Goal: Task Accomplishment & Management: Use online tool/utility

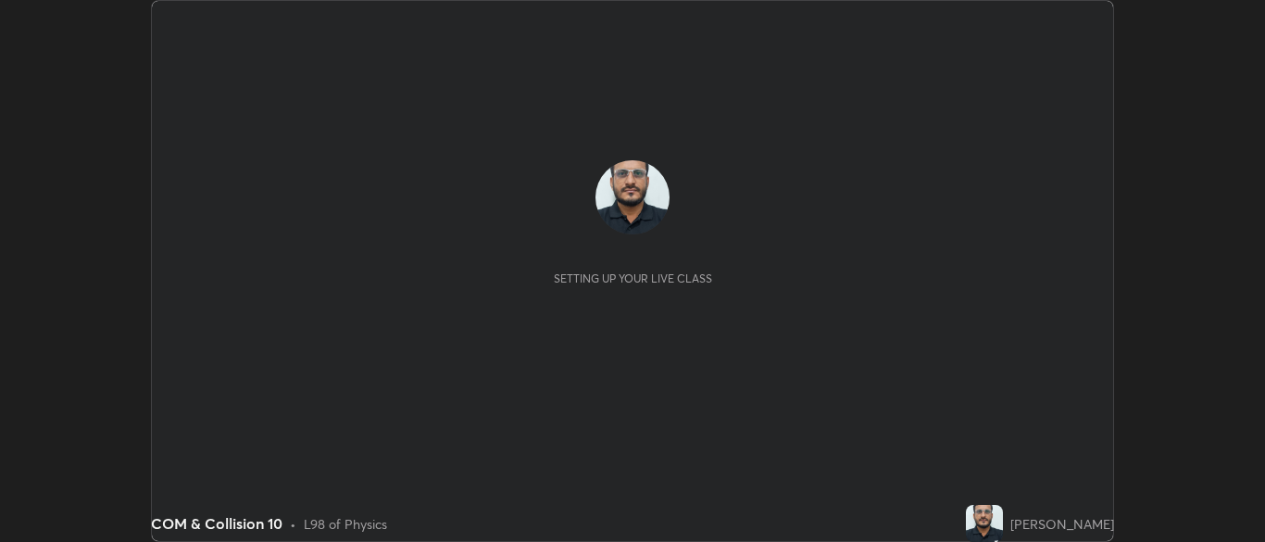
scroll to position [542, 1264]
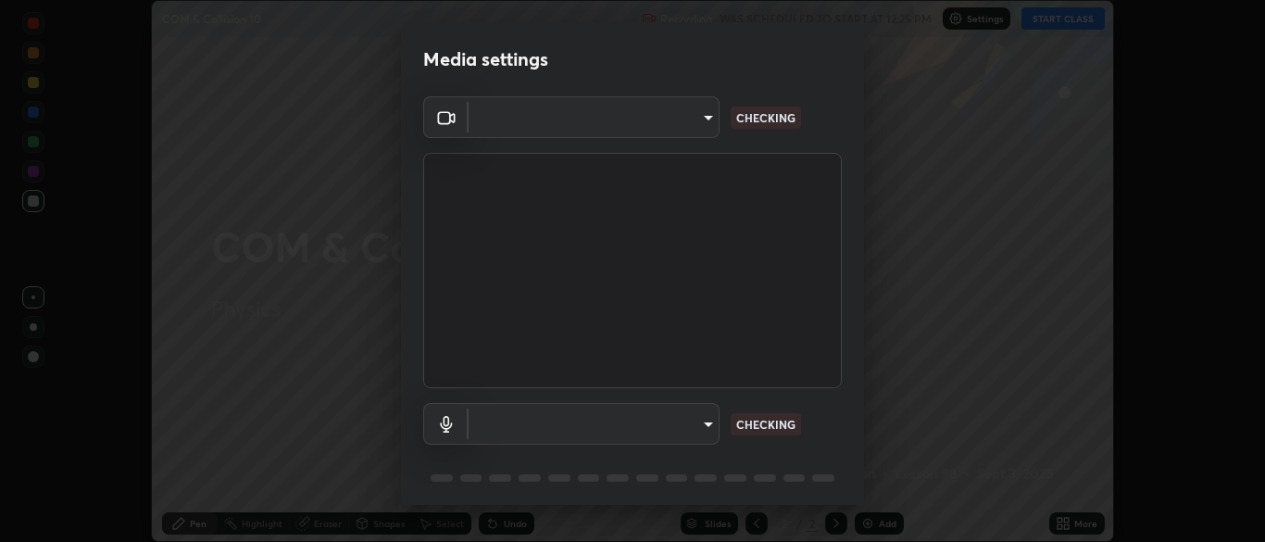
type input "cbd69d3ab31666e68bc16f5f2905db6189ec8135df4d15a94e2bba87772e1748"
type input "default"
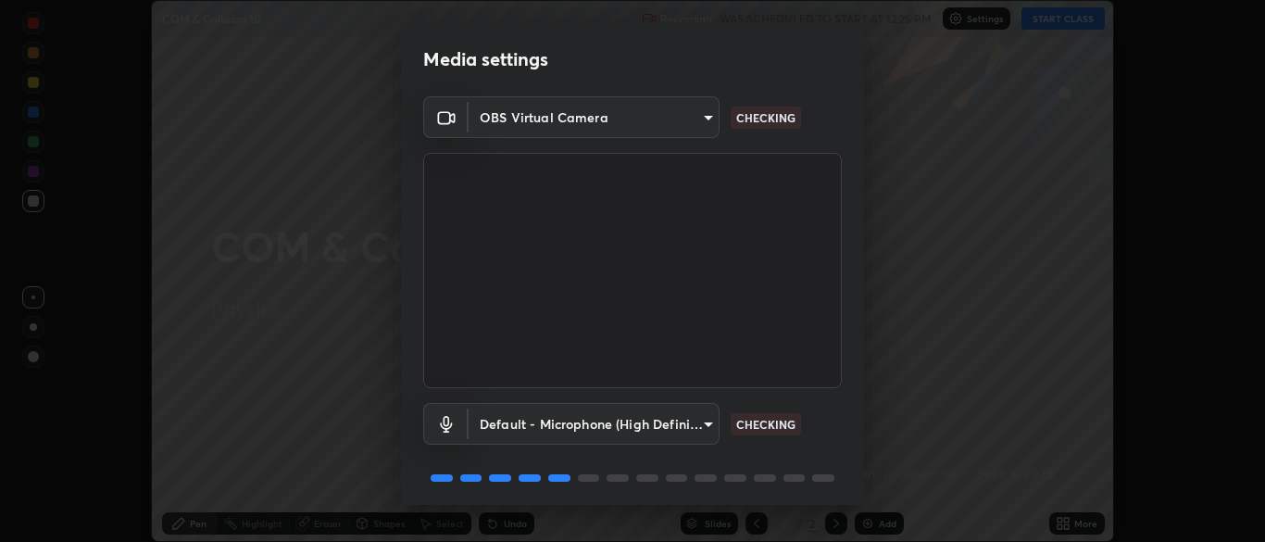
scroll to position [66, 0]
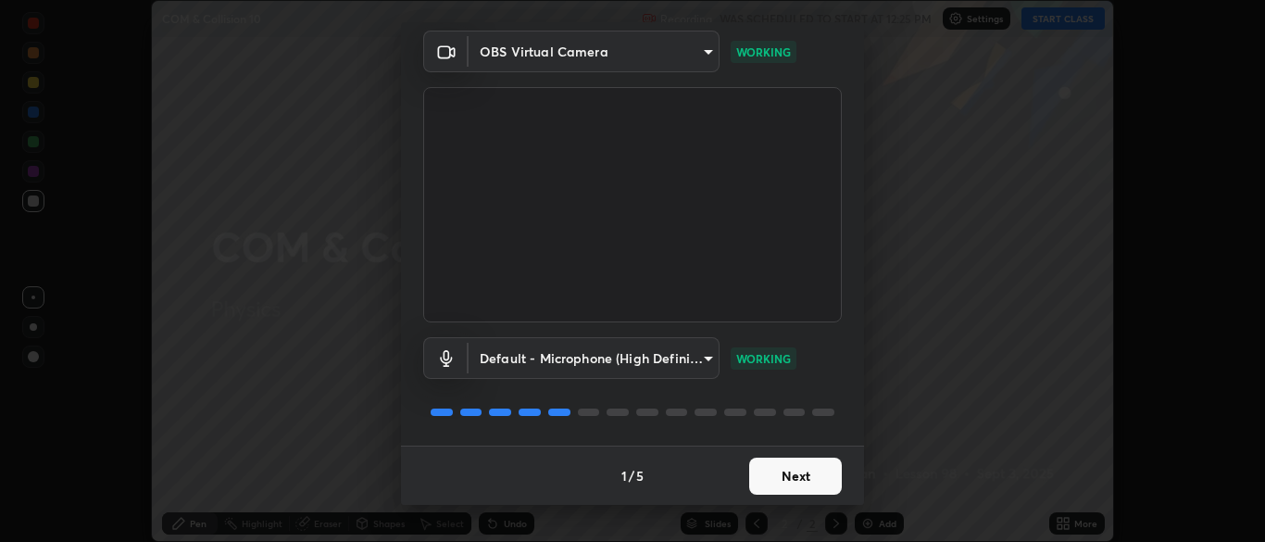
click at [777, 480] on button "Next" at bounding box center [795, 475] width 93 height 37
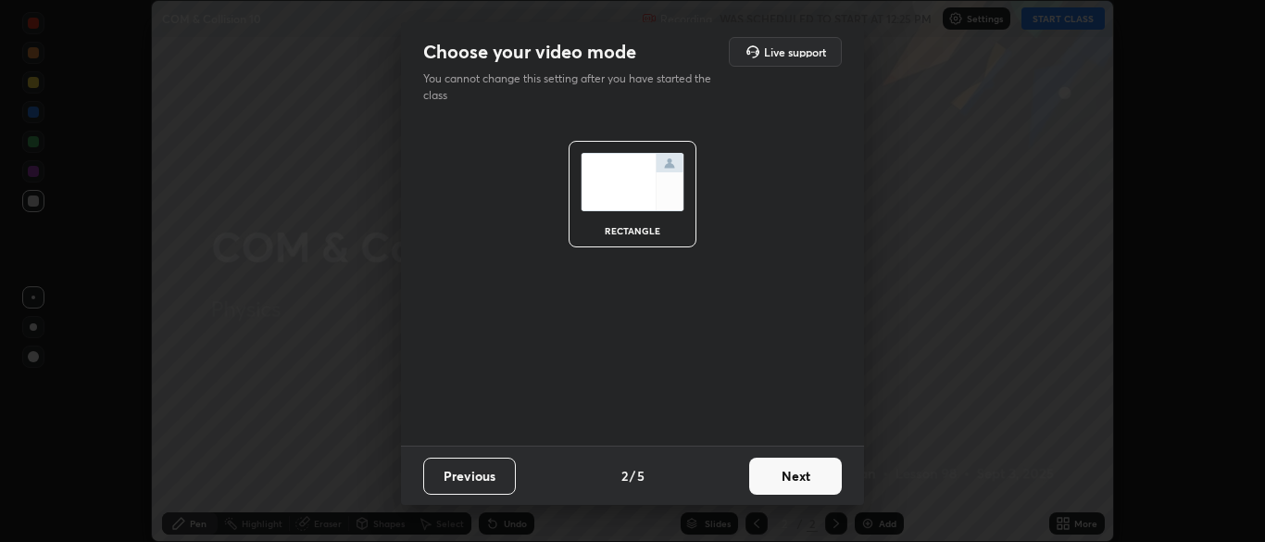
scroll to position [0, 0]
click at [785, 482] on button "Next" at bounding box center [795, 475] width 93 height 37
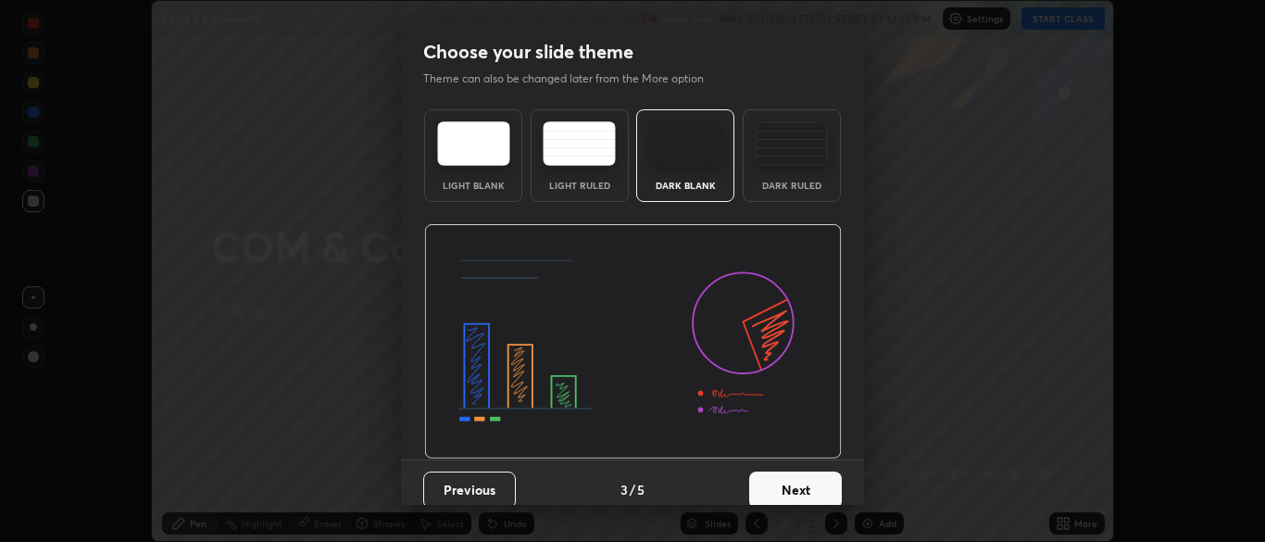
click at [780, 481] on button "Next" at bounding box center [795, 489] width 93 height 37
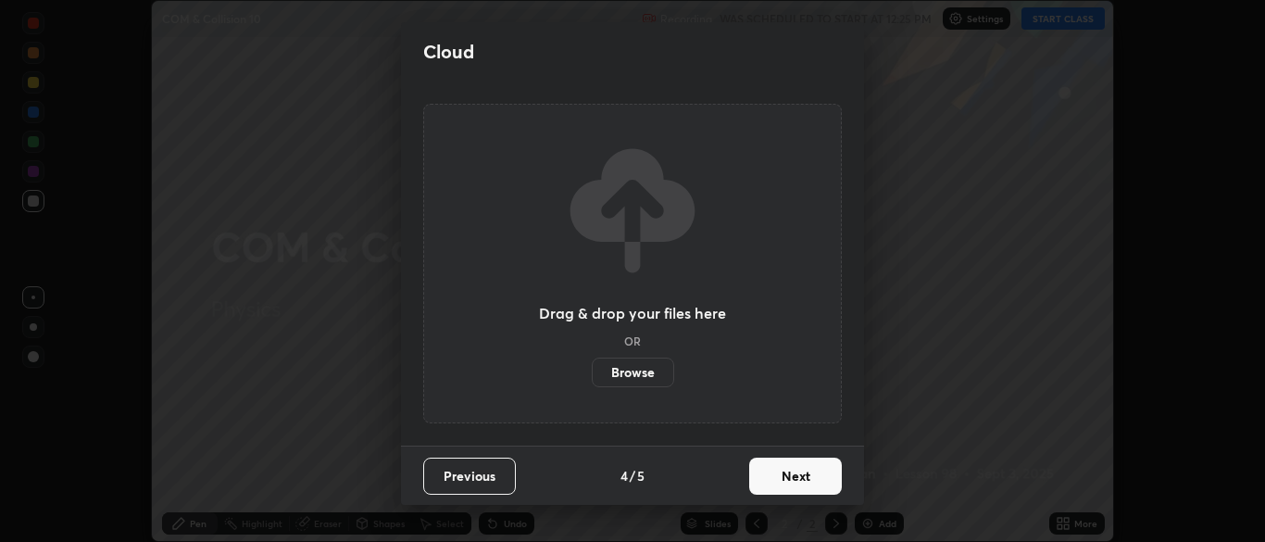
click at [780, 486] on button "Next" at bounding box center [795, 475] width 93 height 37
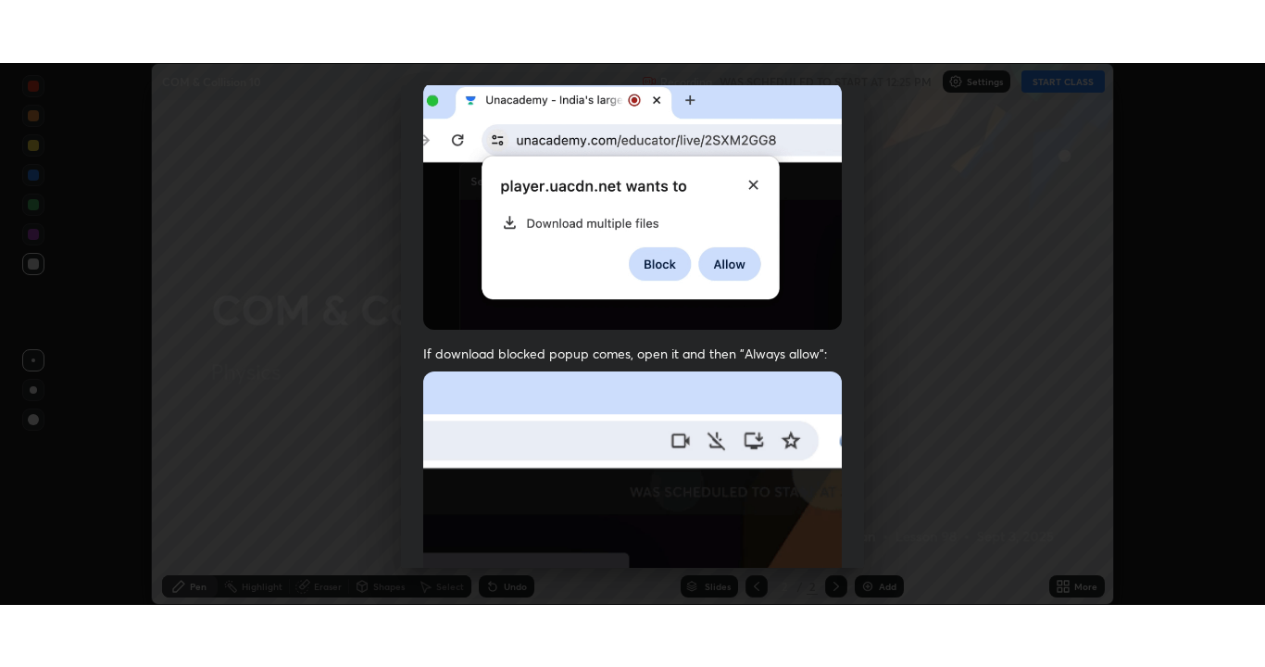
scroll to position [443, 0]
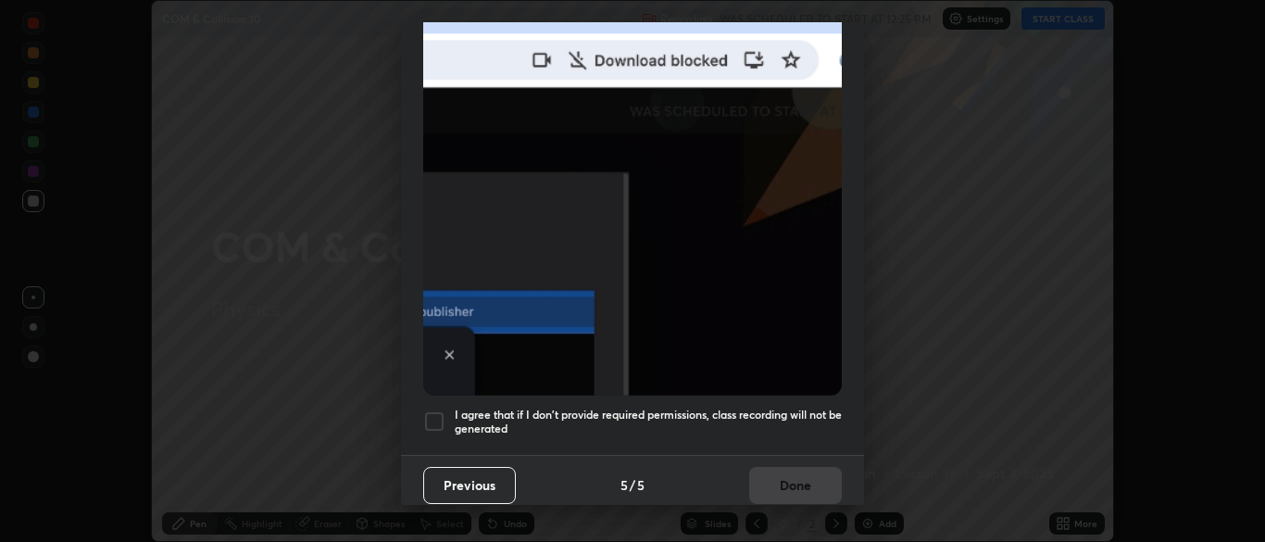
click at [439, 414] on div at bounding box center [434, 421] width 22 height 22
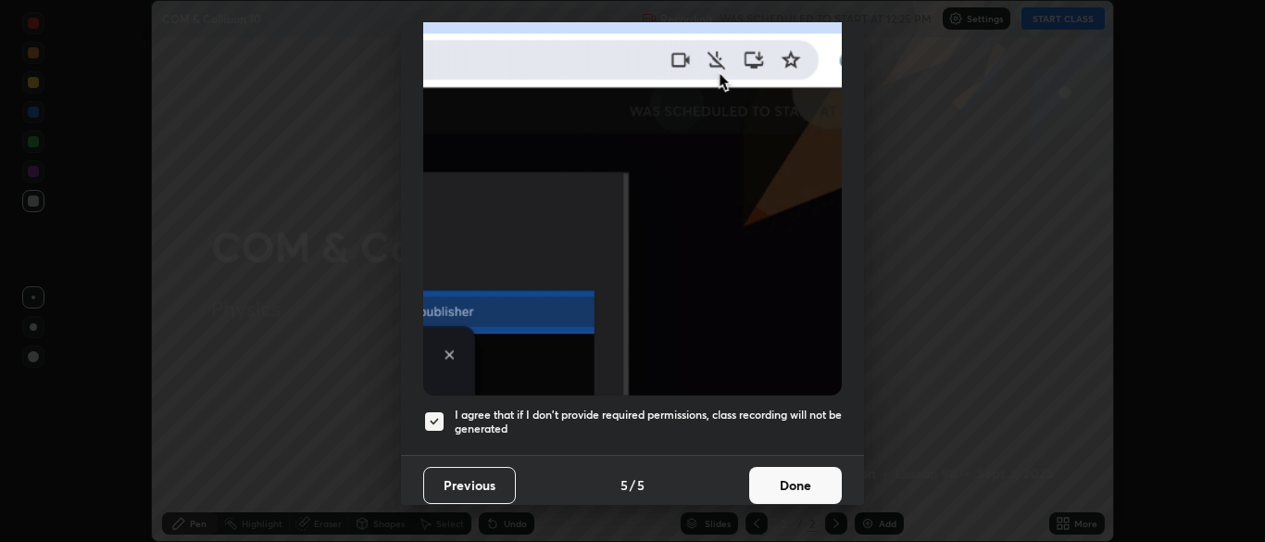
click at [806, 475] on button "Done" at bounding box center [795, 485] width 93 height 37
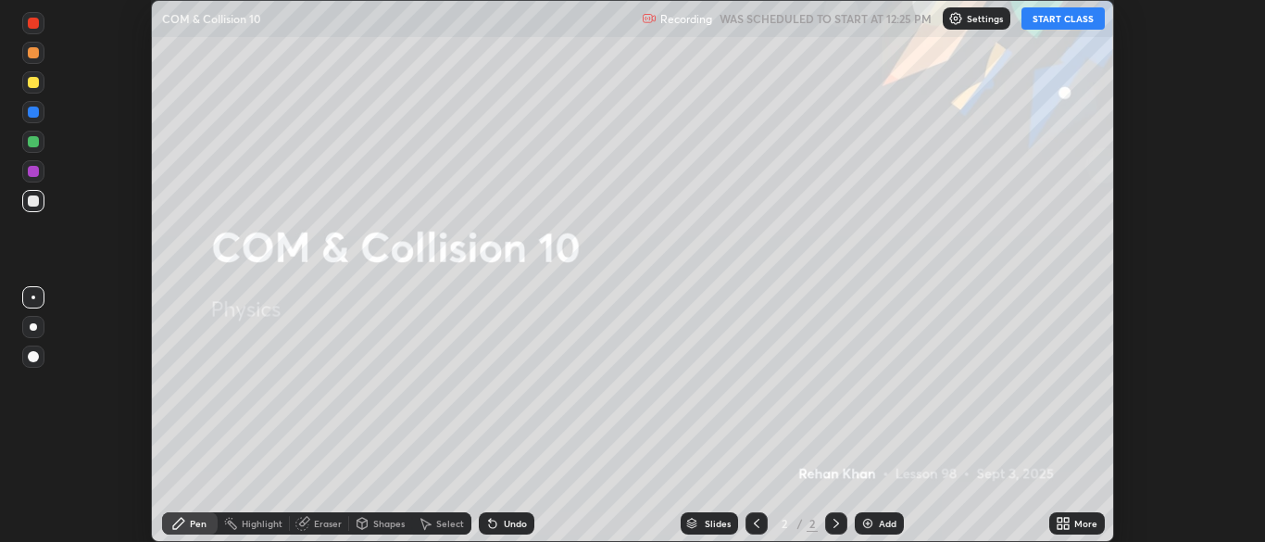
click at [1067, 22] on button "START CLASS" at bounding box center [1062, 18] width 83 height 22
click at [1069, 522] on icon at bounding box center [1062, 523] width 15 height 15
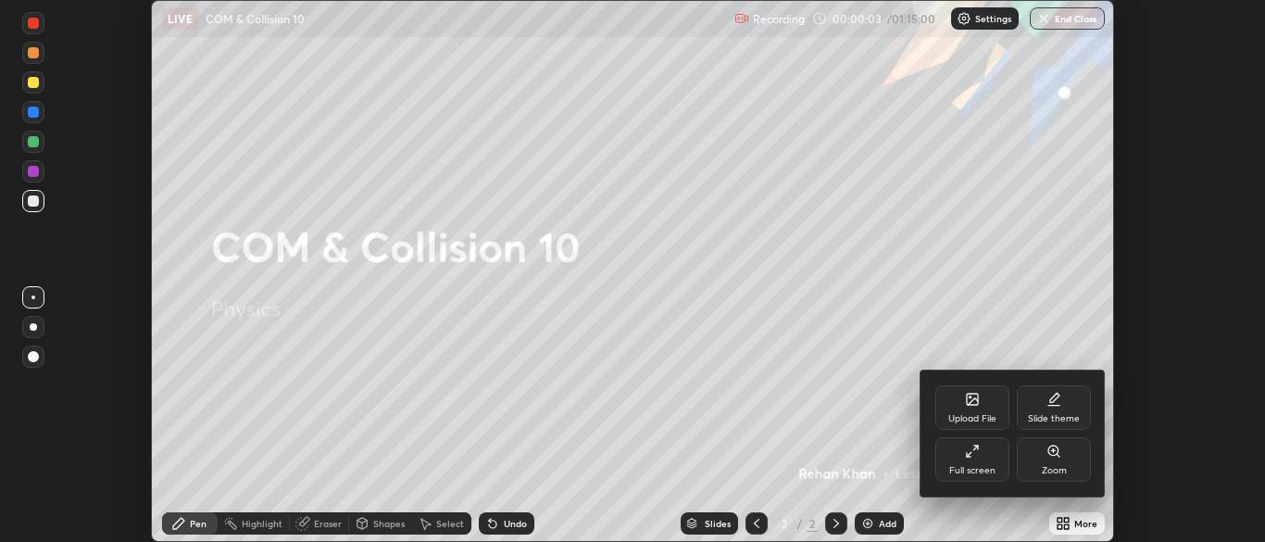
click at [980, 462] on div "Full screen" at bounding box center [972, 459] width 74 height 44
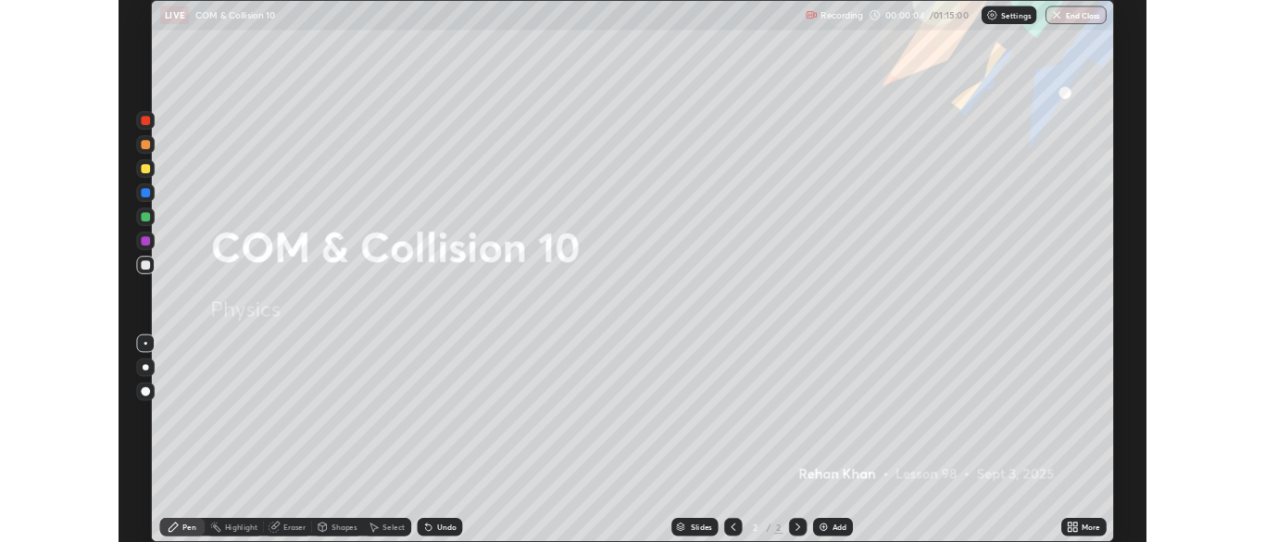
scroll to position [667, 1265]
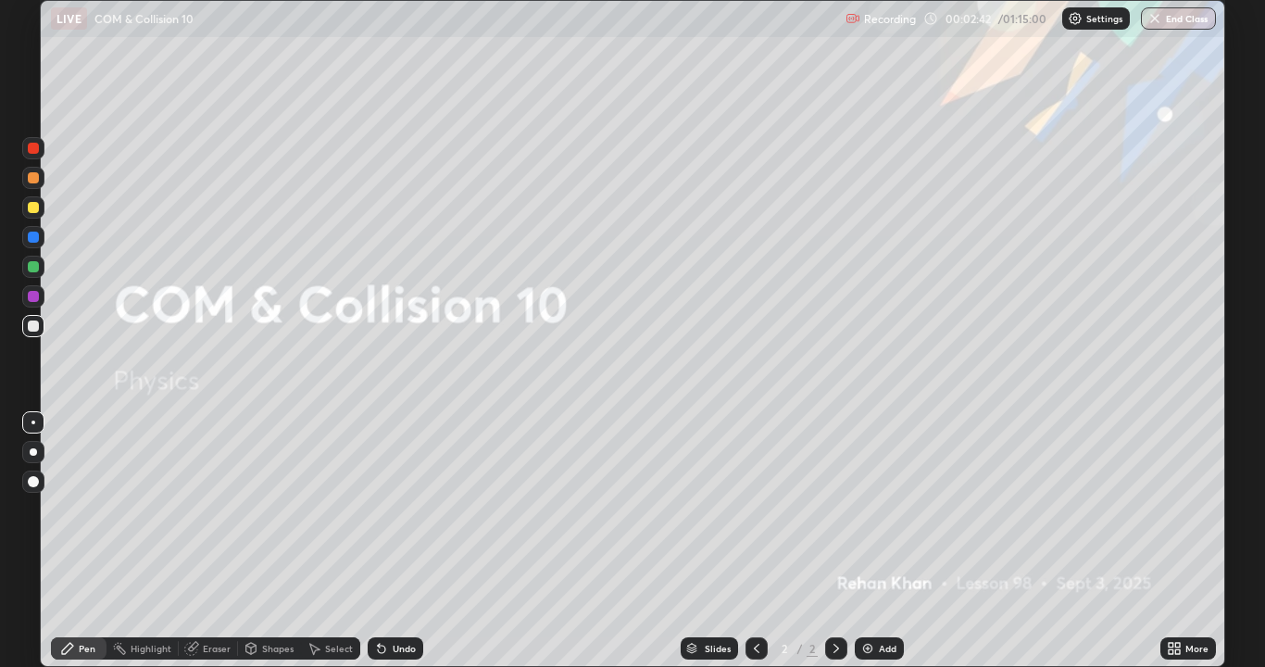
click at [882, 541] on div "Add" at bounding box center [878, 648] width 49 height 22
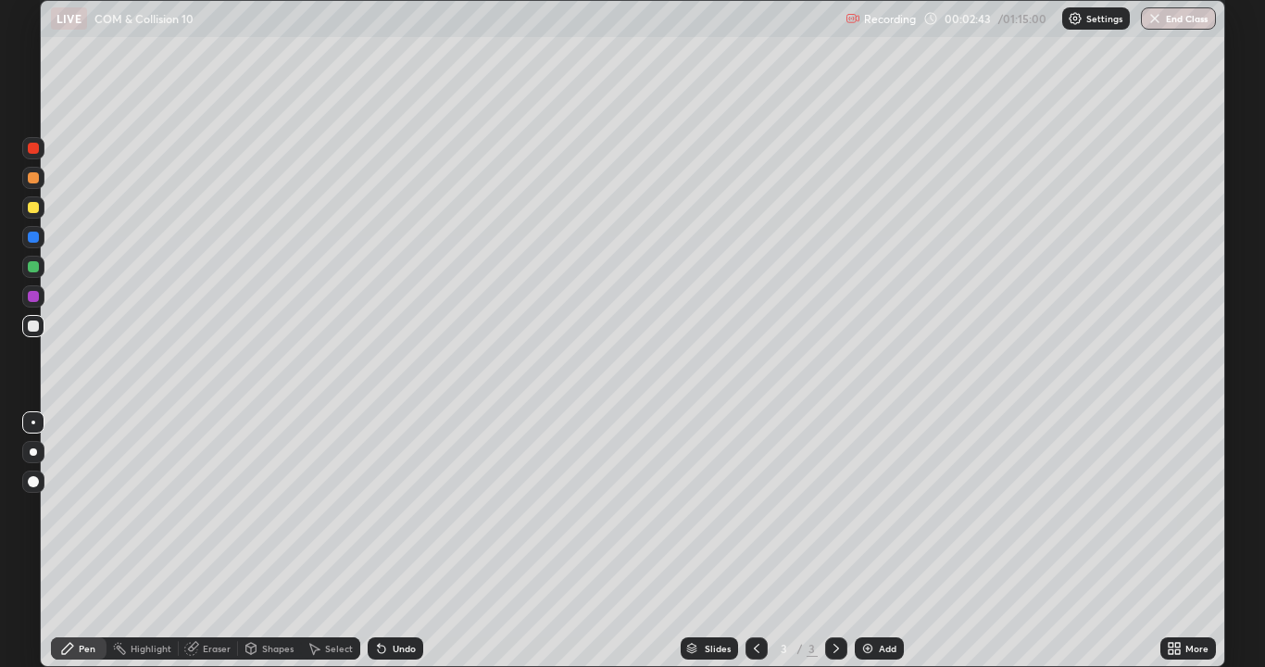
click at [33, 452] on div at bounding box center [33, 451] width 7 height 7
click at [36, 330] on div at bounding box center [33, 325] width 11 height 11
click at [405, 541] on div "Undo" at bounding box center [396, 648] width 56 height 22
click at [393, 541] on div "Undo" at bounding box center [396, 648] width 56 height 22
click at [31, 211] on div at bounding box center [33, 207] width 11 height 11
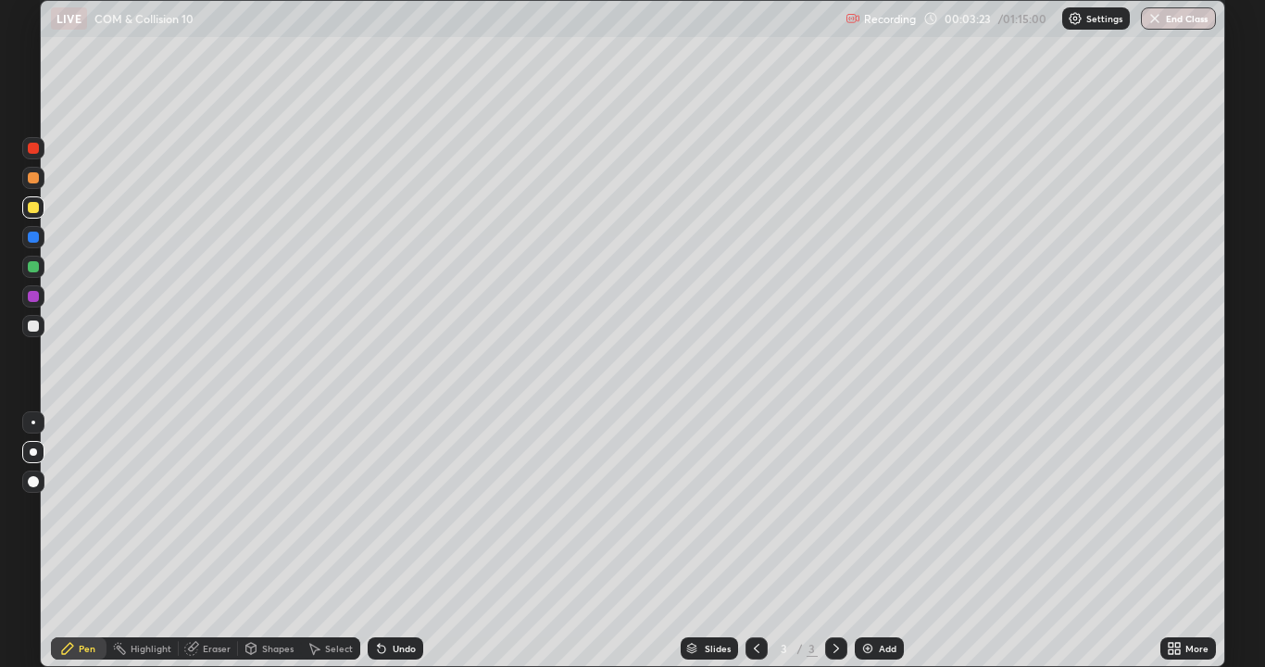
click at [31, 326] on div at bounding box center [33, 325] width 11 height 11
click at [390, 541] on div "Undo" at bounding box center [396, 648] width 56 height 22
click at [398, 541] on div "Undo" at bounding box center [404, 647] width 23 height 9
click at [393, 541] on div "Undo" at bounding box center [404, 647] width 23 height 9
click at [215, 541] on div "Eraser" at bounding box center [217, 647] width 28 height 9
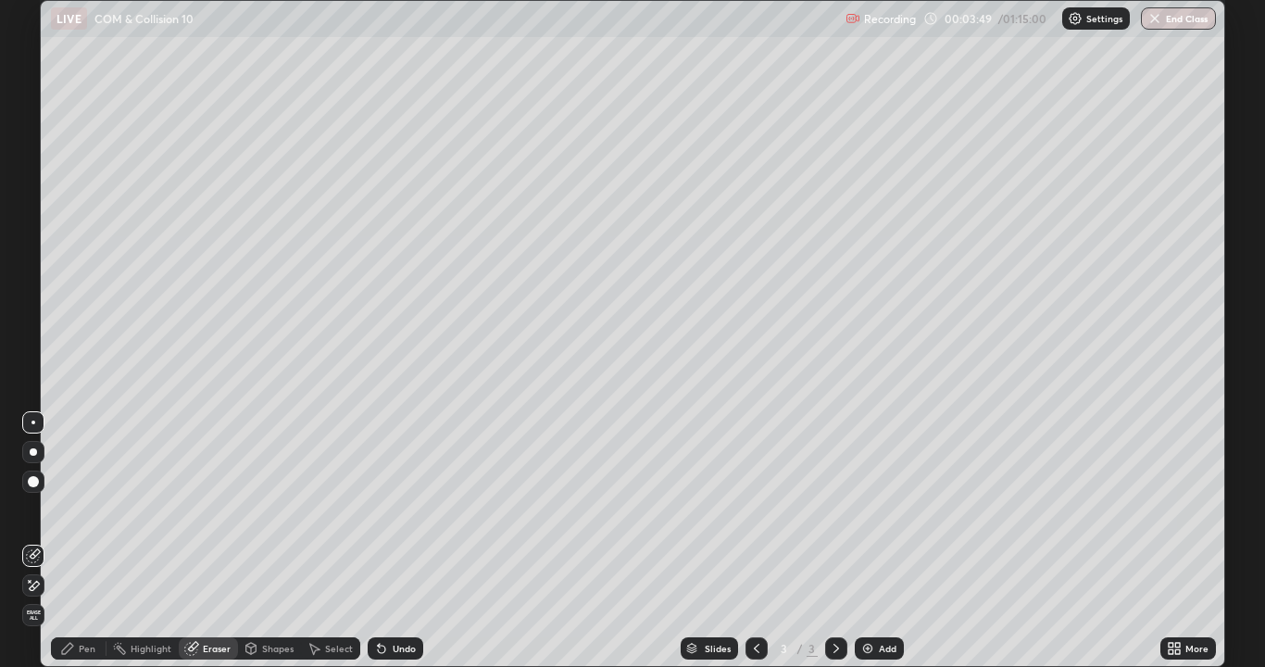
click at [262, 541] on div "Shapes" at bounding box center [277, 647] width 31 height 9
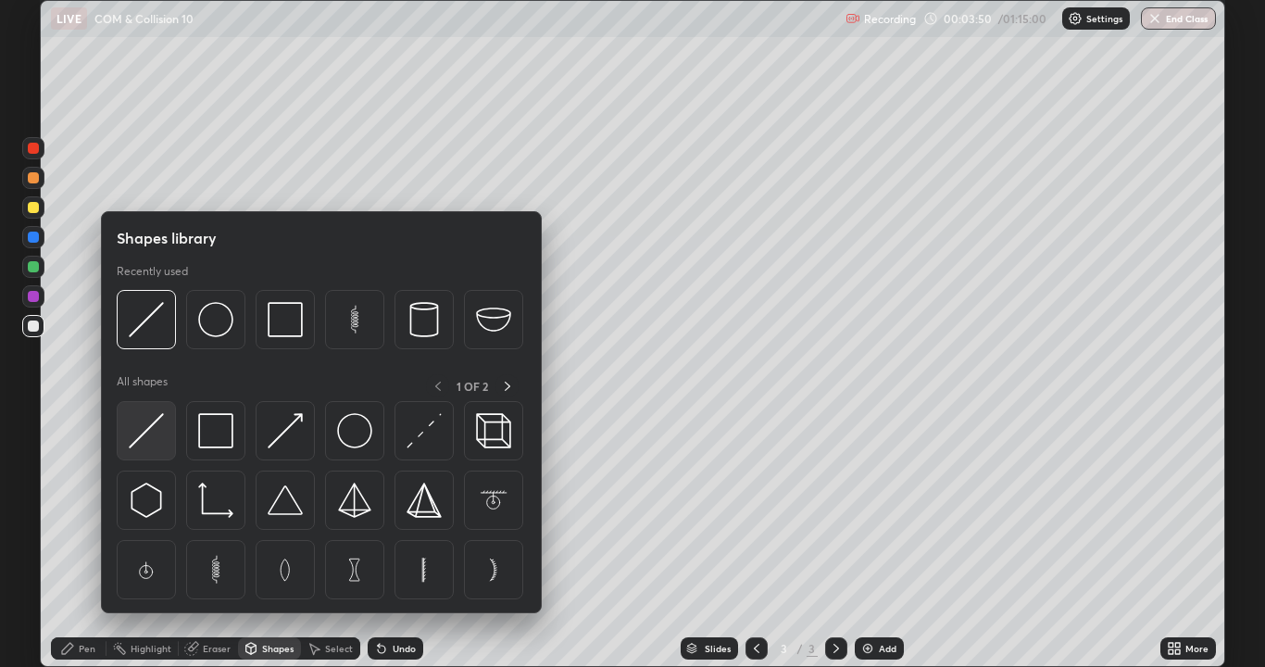
click at [146, 436] on img at bounding box center [146, 430] width 35 height 35
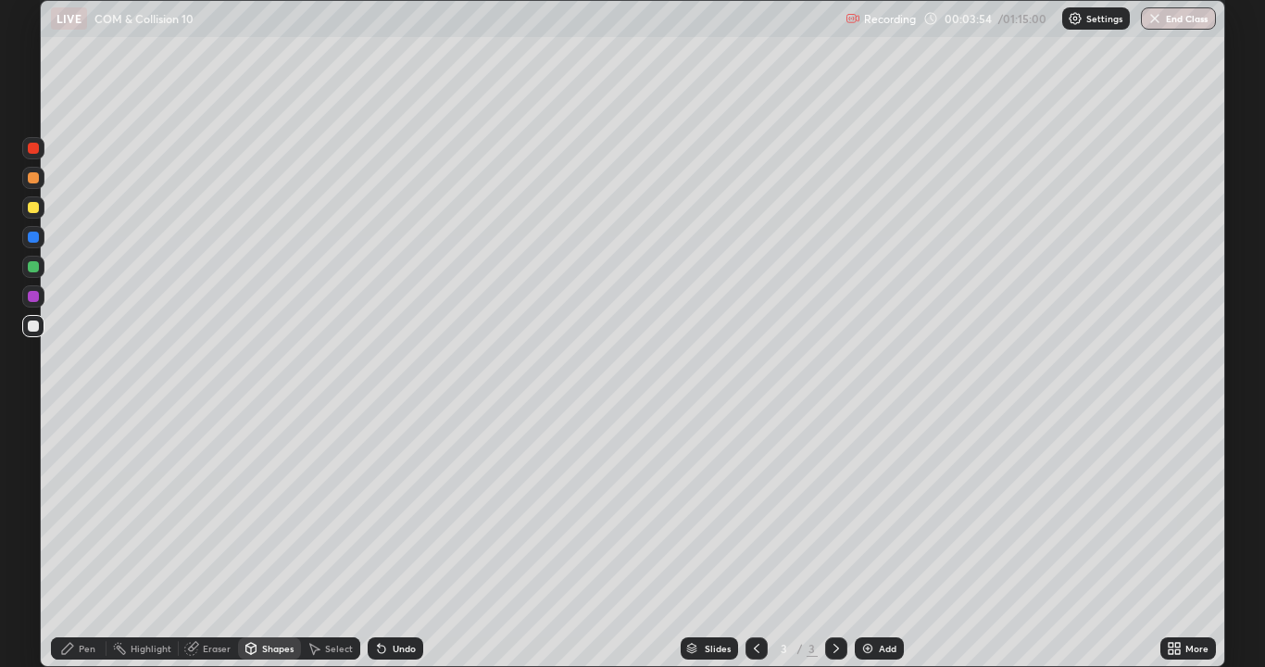
click at [80, 541] on div "Pen" at bounding box center [79, 648] width 56 height 22
click at [35, 208] on div at bounding box center [33, 207] width 11 height 11
click at [28, 274] on div at bounding box center [33, 267] width 22 height 22
click at [34, 207] on div at bounding box center [33, 207] width 11 height 11
click at [32, 267] on div at bounding box center [33, 266] width 11 height 11
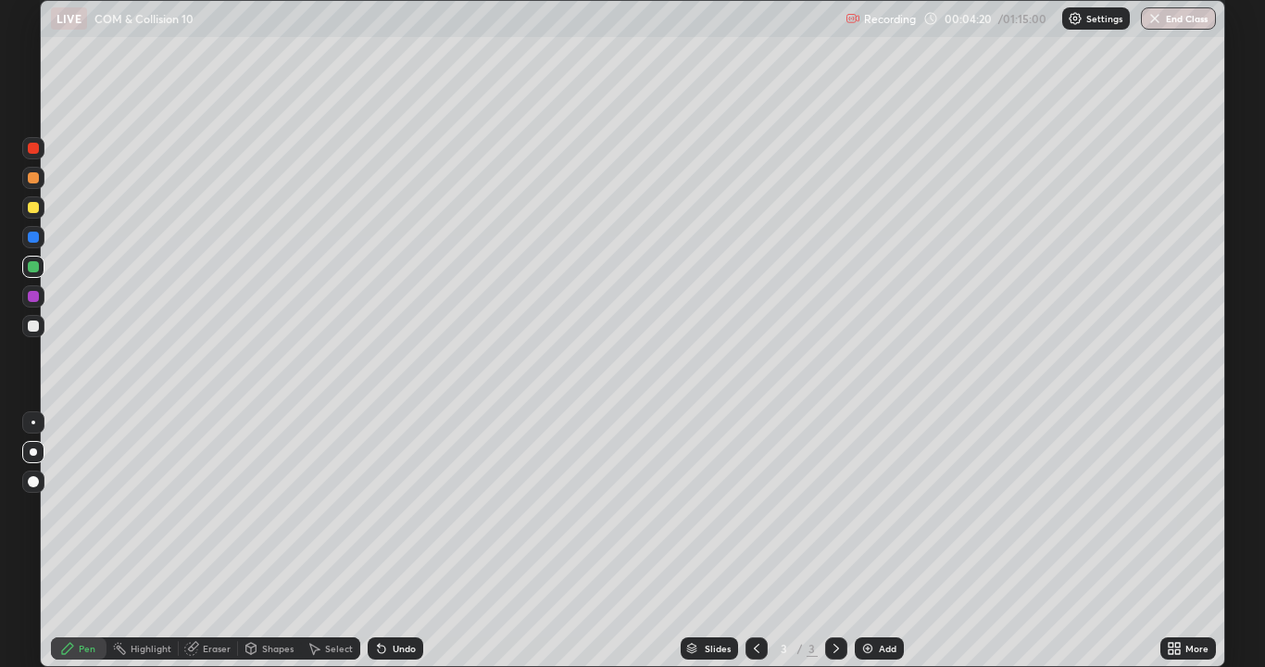
click at [31, 326] on div at bounding box center [33, 325] width 11 height 11
click at [32, 242] on div at bounding box center [33, 236] width 11 height 11
click at [33, 328] on div at bounding box center [33, 325] width 11 height 11
click at [274, 541] on div "Shapes" at bounding box center [269, 648] width 63 height 22
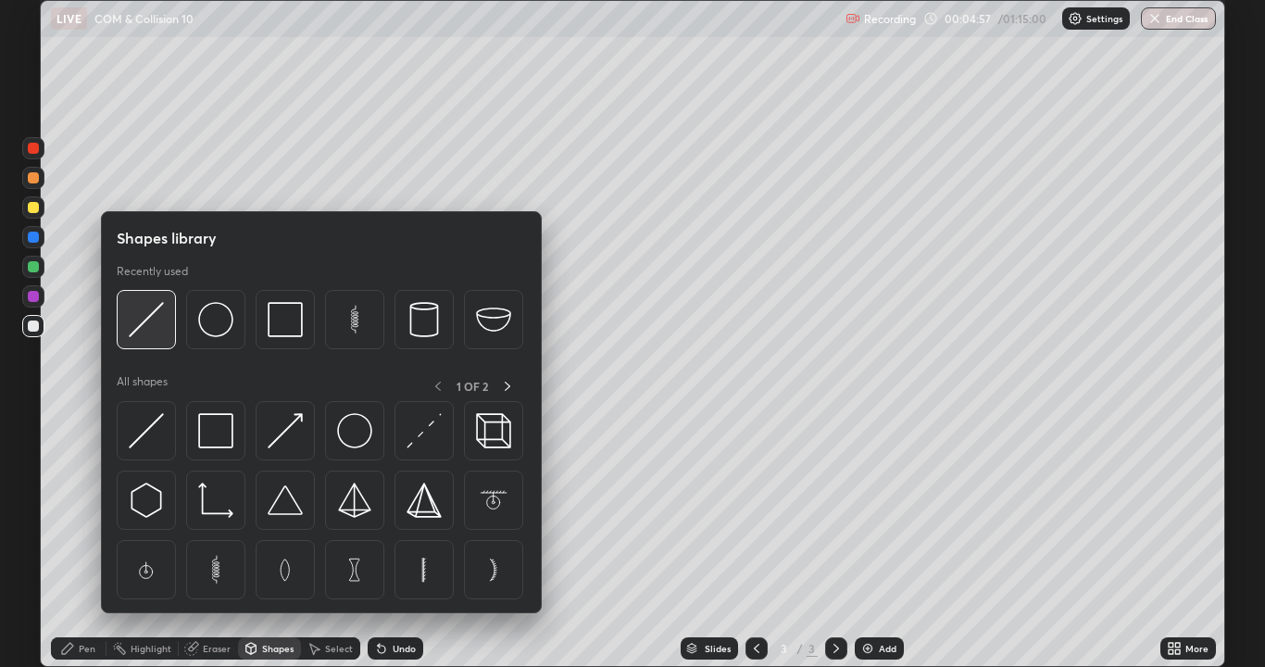
click at [156, 337] on div at bounding box center [146, 319] width 59 height 59
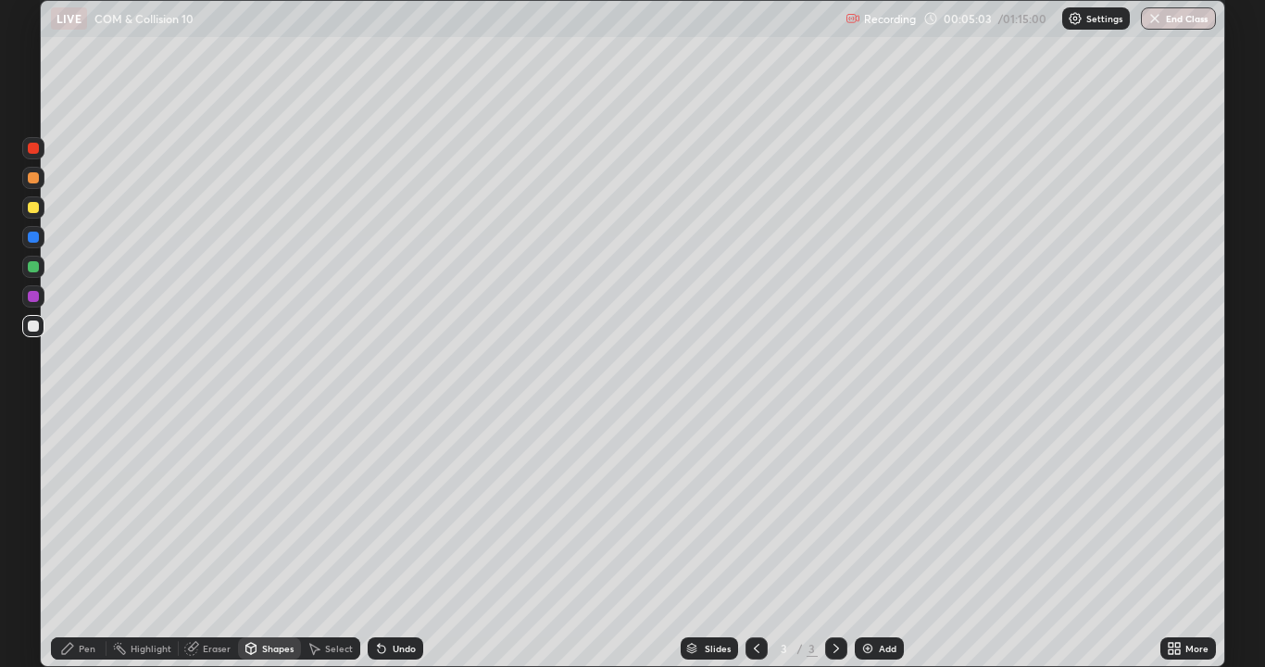
click at [34, 235] on div at bounding box center [33, 236] width 11 height 11
click at [67, 541] on div "Pen" at bounding box center [79, 648] width 56 height 22
click at [31, 239] on div at bounding box center [33, 236] width 11 height 11
click at [33, 208] on div at bounding box center [33, 207] width 11 height 11
click at [37, 270] on div at bounding box center [33, 266] width 11 height 11
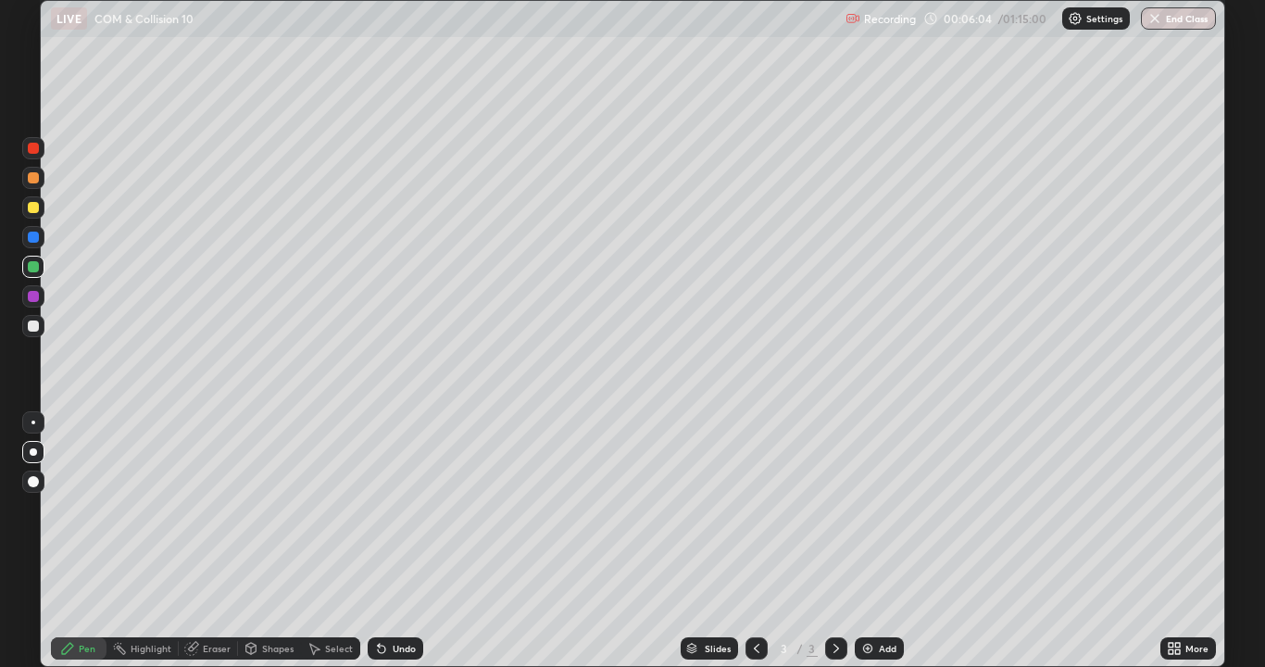
click at [31, 323] on div at bounding box center [33, 325] width 11 height 11
click at [31, 206] on div at bounding box center [33, 207] width 11 height 11
click at [31, 328] on div at bounding box center [33, 325] width 11 height 11
click at [269, 541] on div "Shapes" at bounding box center [277, 647] width 31 height 9
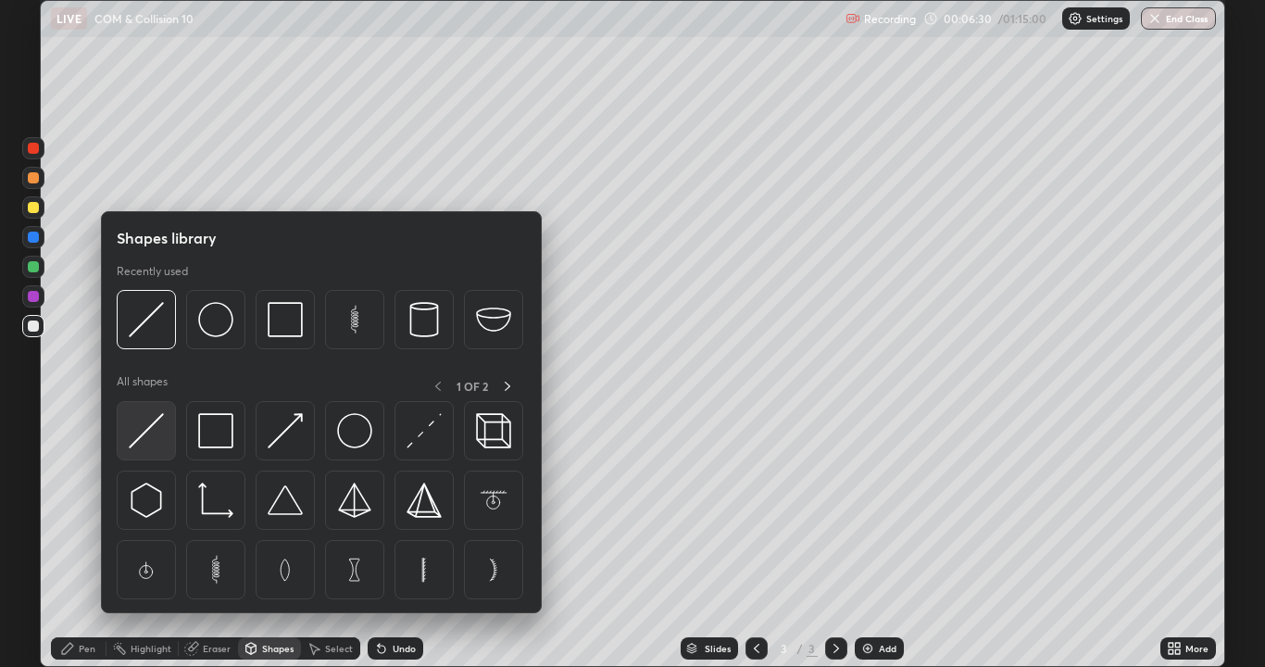
click at [149, 428] on img at bounding box center [146, 430] width 35 height 35
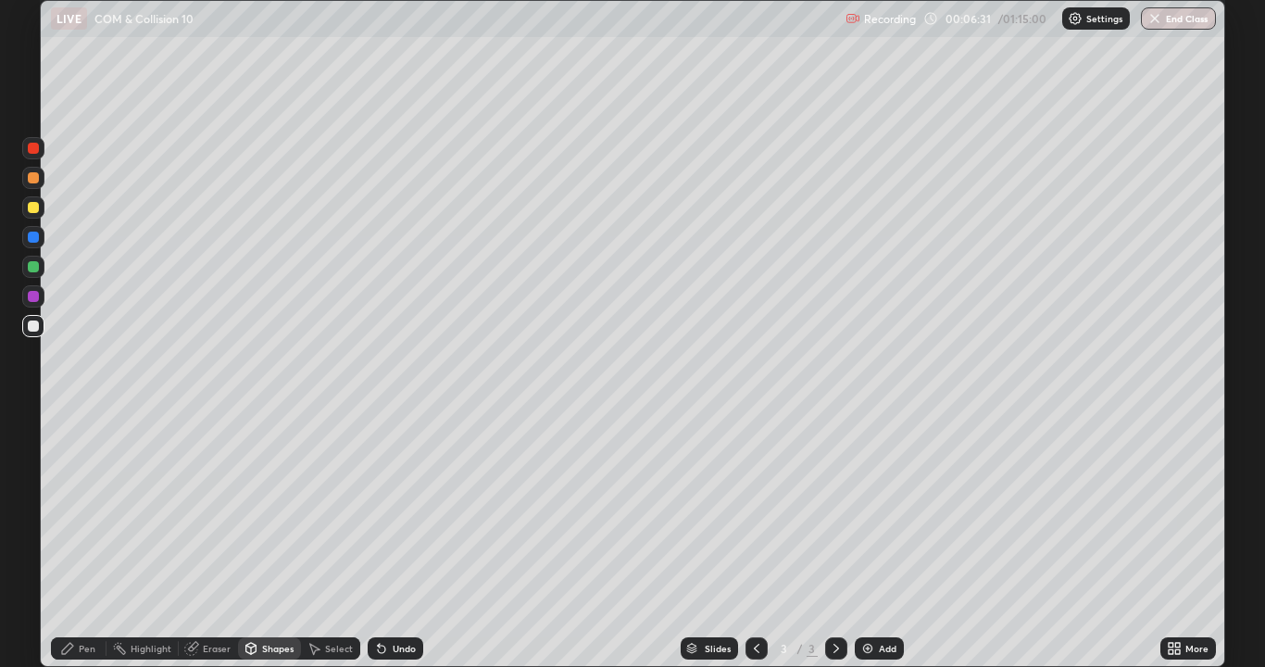
click at [37, 298] on div at bounding box center [33, 296] width 11 height 11
click at [386, 541] on div "Undo" at bounding box center [396, 648] width 56 height 22
click at [94, 541] on div "Pen" at bounding box center [79, 648] width 56 height 22
click at [29, 206] on div at bounding box center [33, 207] width 11 height 11
click at [387, 541] on div "Undo" at bounding box center [396, 648] width 56 height 22
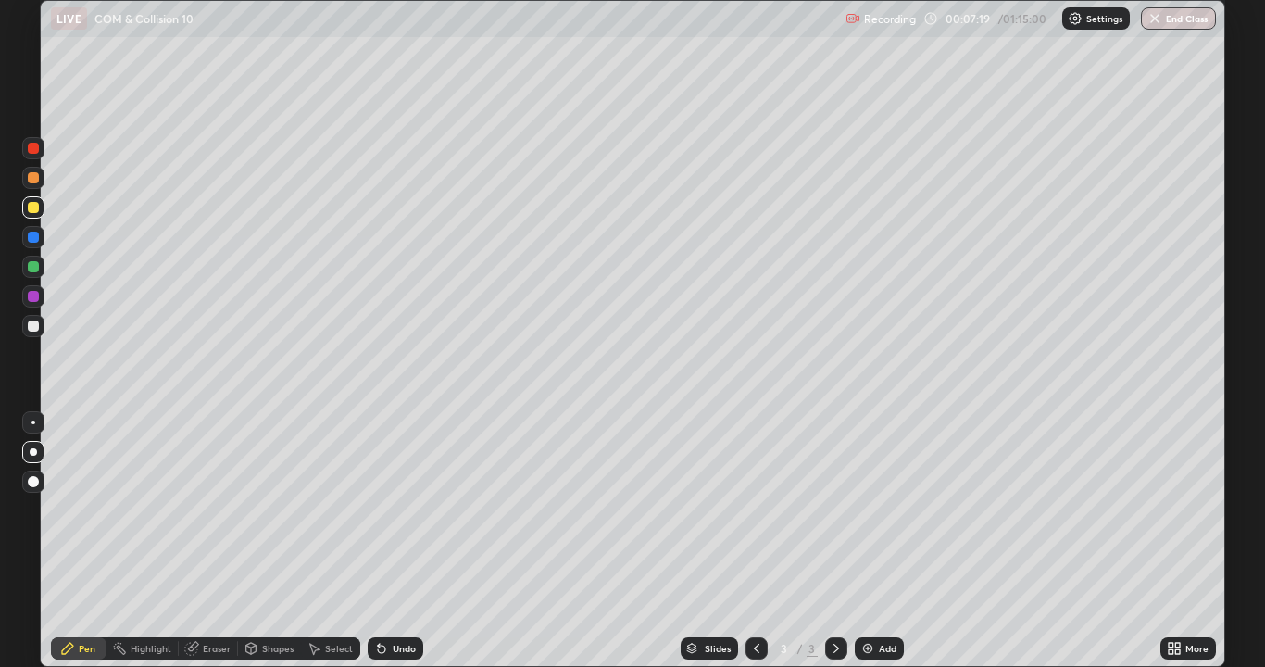
click at [203, 541] on div "Eraser" at bounding box center [217, 647] width 28 height 9
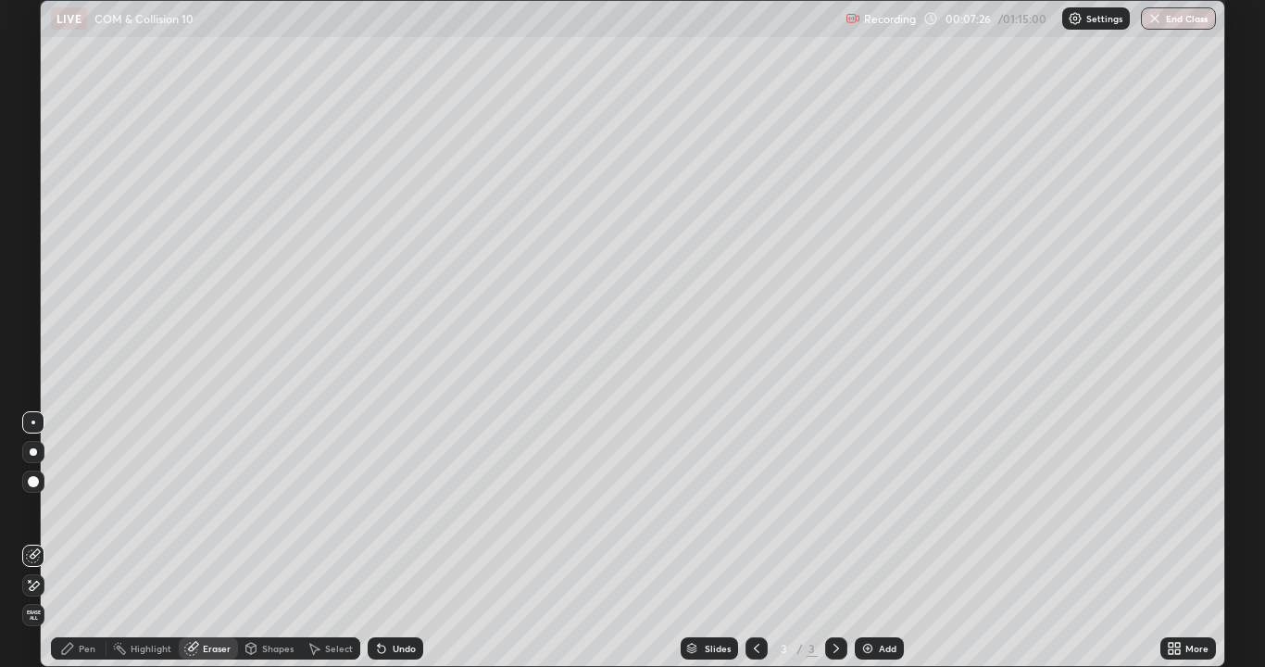
click at [87, 541] on div "Pen" at bounding box center [87, 647] width 17 height 9
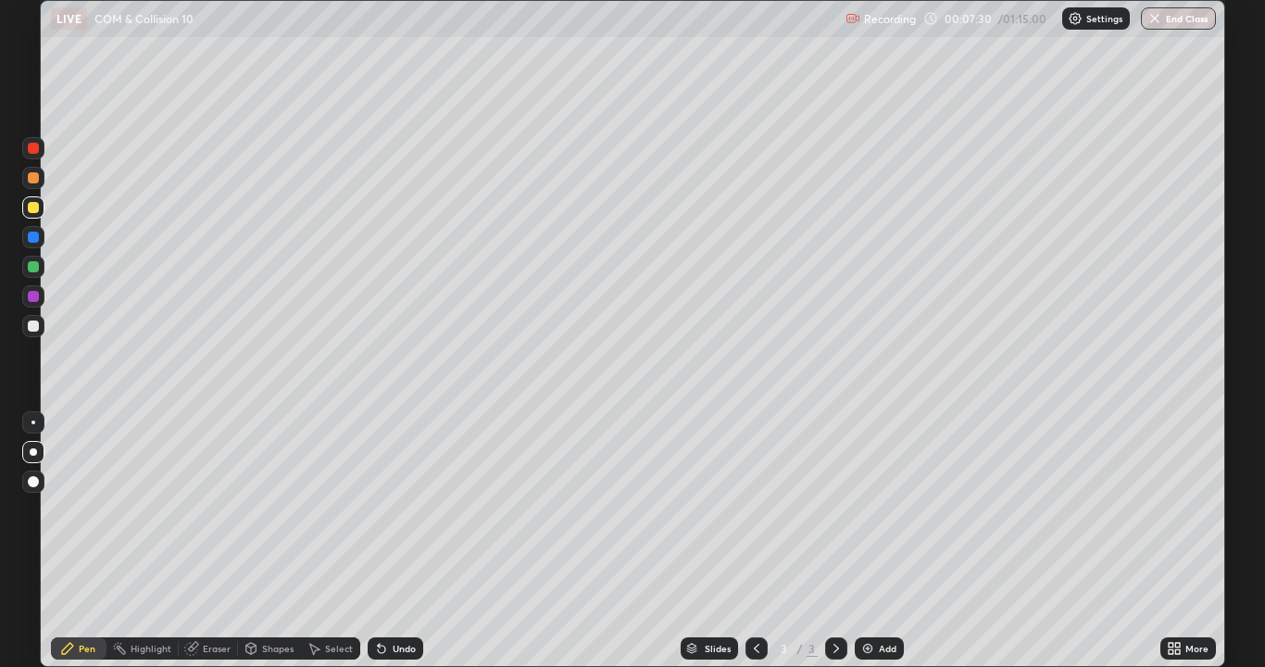
click at [218, 541] on div "Eraser" at bounding box center [217, 647] width 28 height 9
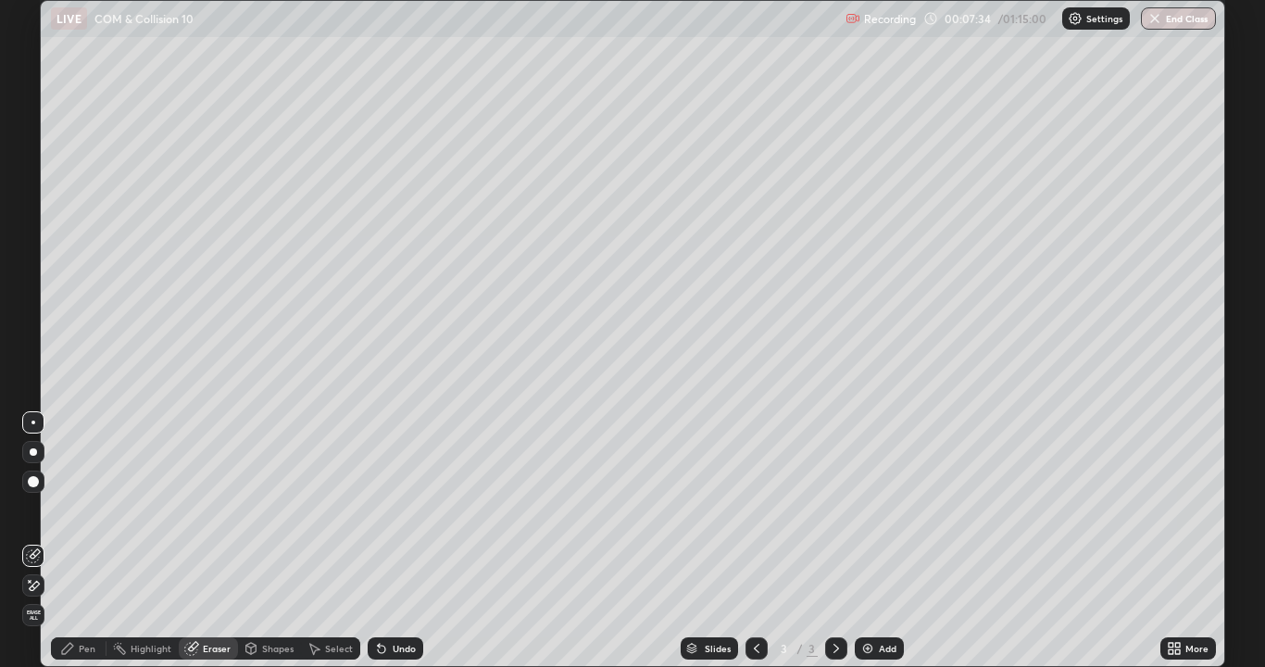
click at [73, 541] on icon at bounding box center [67, 648] width 15 height 15
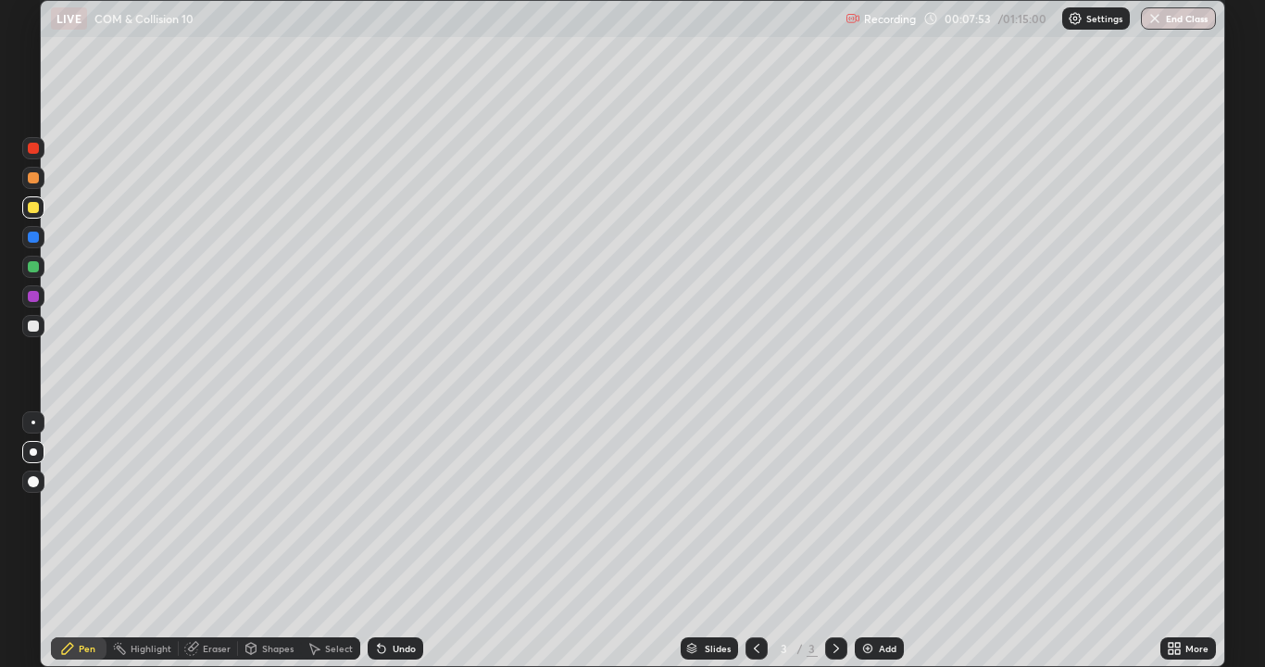
click at [35, 326] on div at bounding box center [33, 325] width 11 height 11
click at [396, 541] on div "Undo" at bounding box center [396, 648] width 56 height 22
click at [394, 541] on div "Undo" at bounding box center [396, 648] width 56 height 22
click at [842, 541] on div at bounding box center [836, 648] width 22 height 37
click at [38, 244] on div at bounding box center [33, 237] width 22 height 22
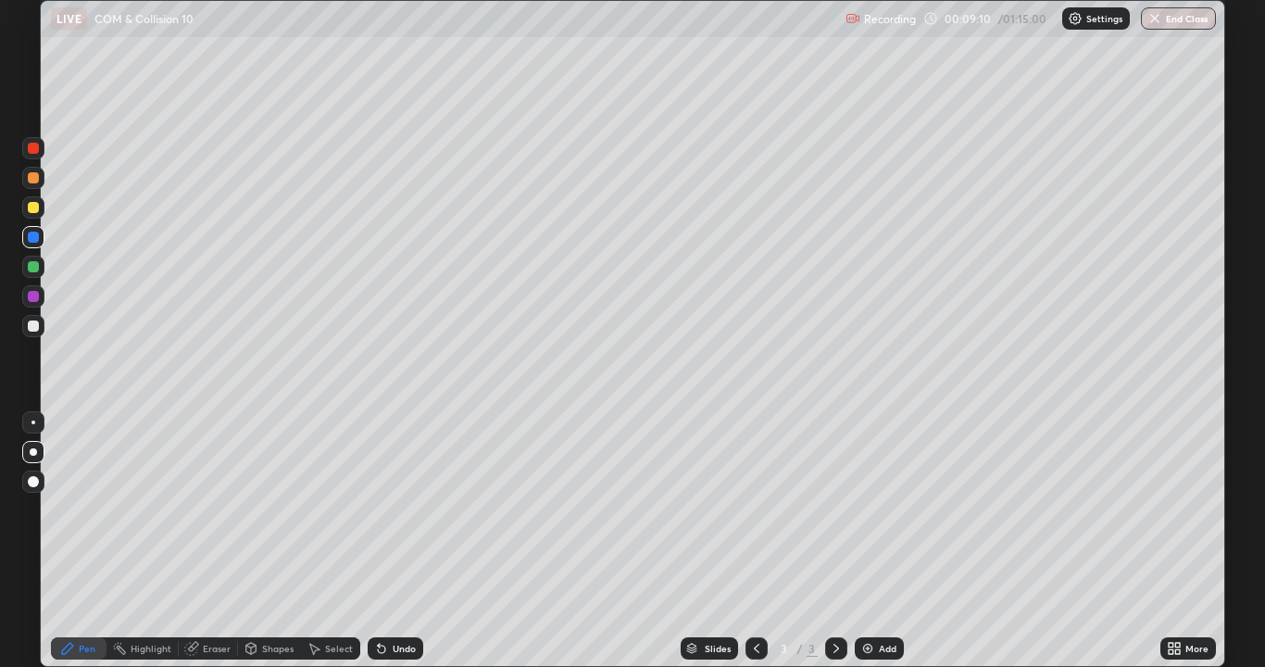
click at [393, 541] on div "Undo" at bounding box center [404, 647] width 23 height 9
click at [33, 212] on div at bounding box center [33, 207] width 11 height 11
click at [23, 181] on div at bounding box center [33, 178] width 22 height 22
click at [1059, 541] on div "Slides 3 / 3 Add" at bounding box center [791, 648] width 737 height 37
click at [879, 541] on div "Add" at bounding box center [878, 648] width 49 height 22
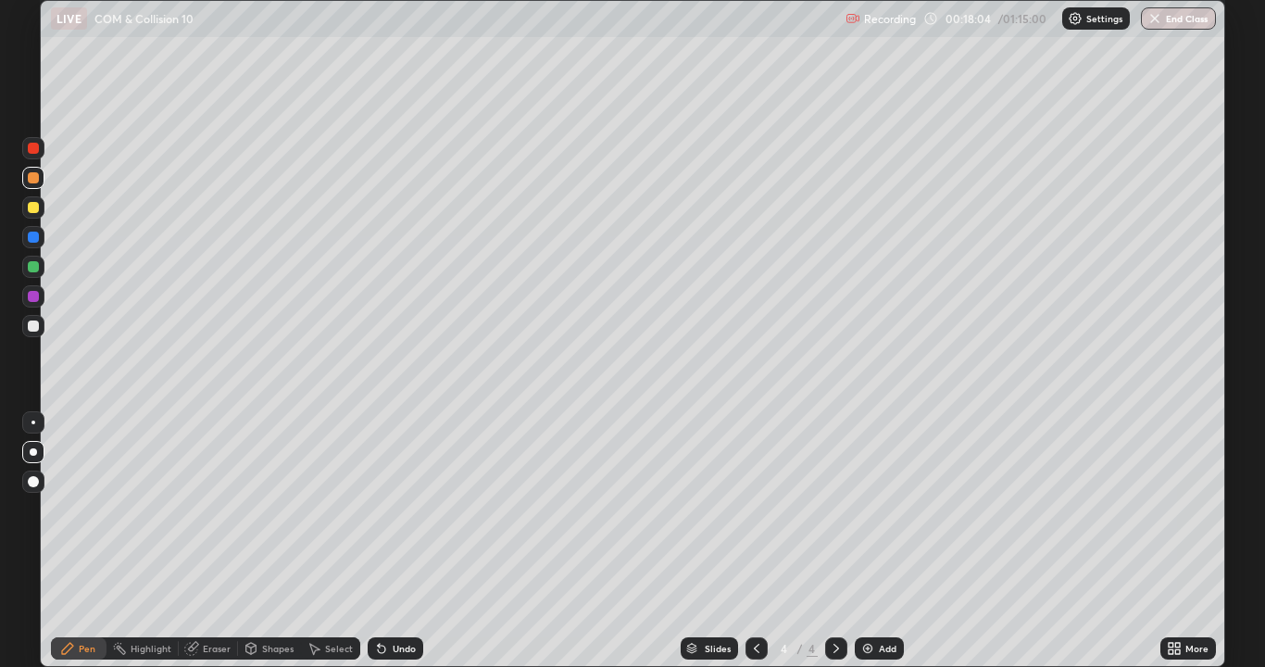
click at [31, 327] on div at bounding box center [33, 325] width 11 height 11
click at [33, 326] on div at bounding box center [33, 325] width 11 height 11
click at [269, 541] on div "Shapes" at bounding box center [277, 647] width 31 height 9
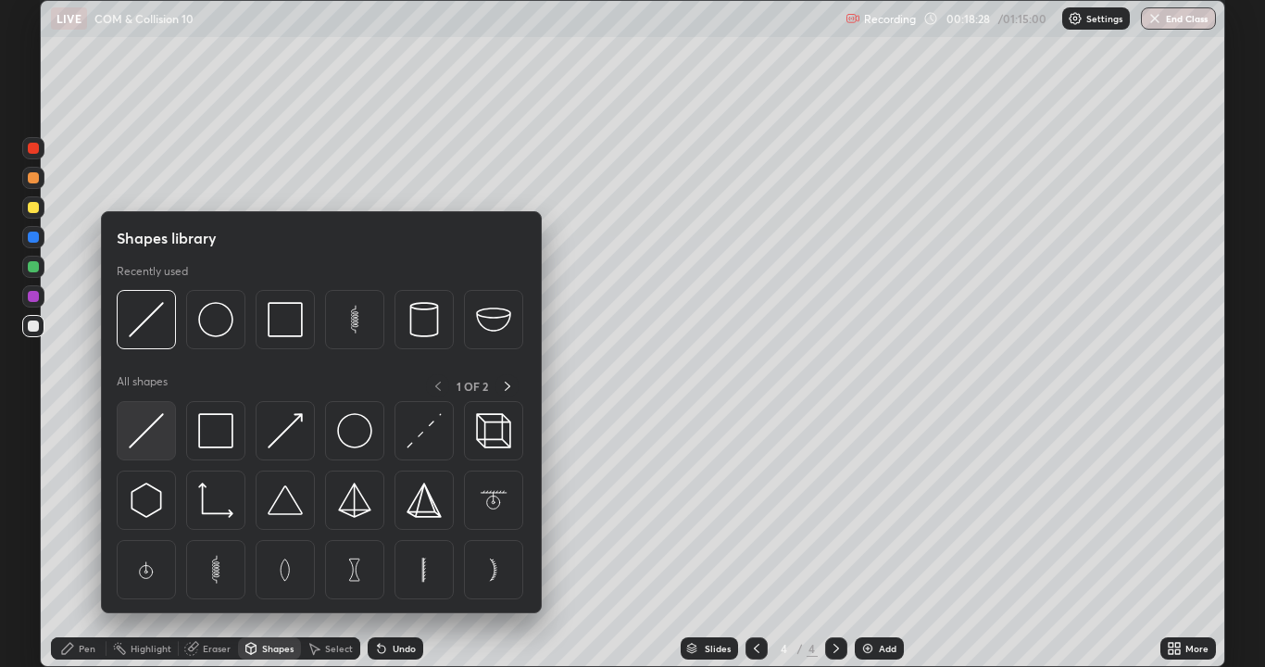
click at [150, 441] on img at bounding box center [146, 430] width 35 height 35
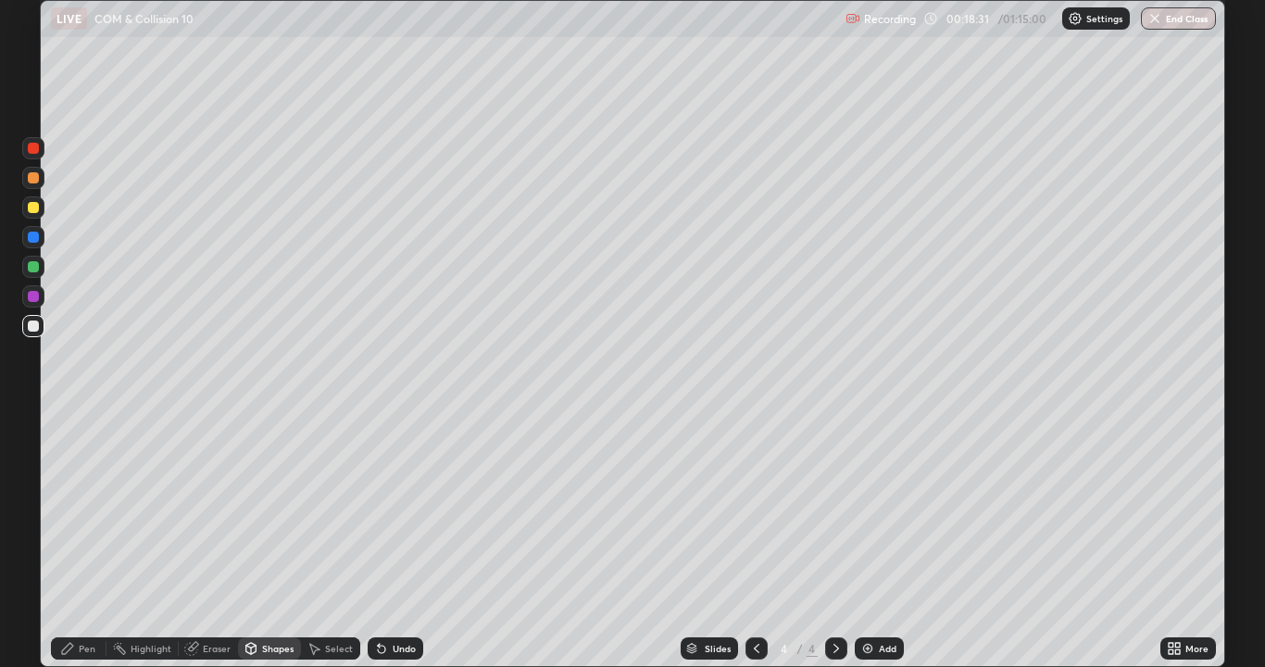
click at [72, 541] on icon at bounding box center [67, 648] width 15 height 15
click at [31, 268] on div at bounding box center [33, 266] width 11 height 11
click at [37, 206] on div at bounding box center [33, 207] width 11 height 11
click at [31, 268] on div at bounding box center [33, 266] width 11 height 11
click at [34, 210] on div at bounding box center [33, 207] width 11 height 11
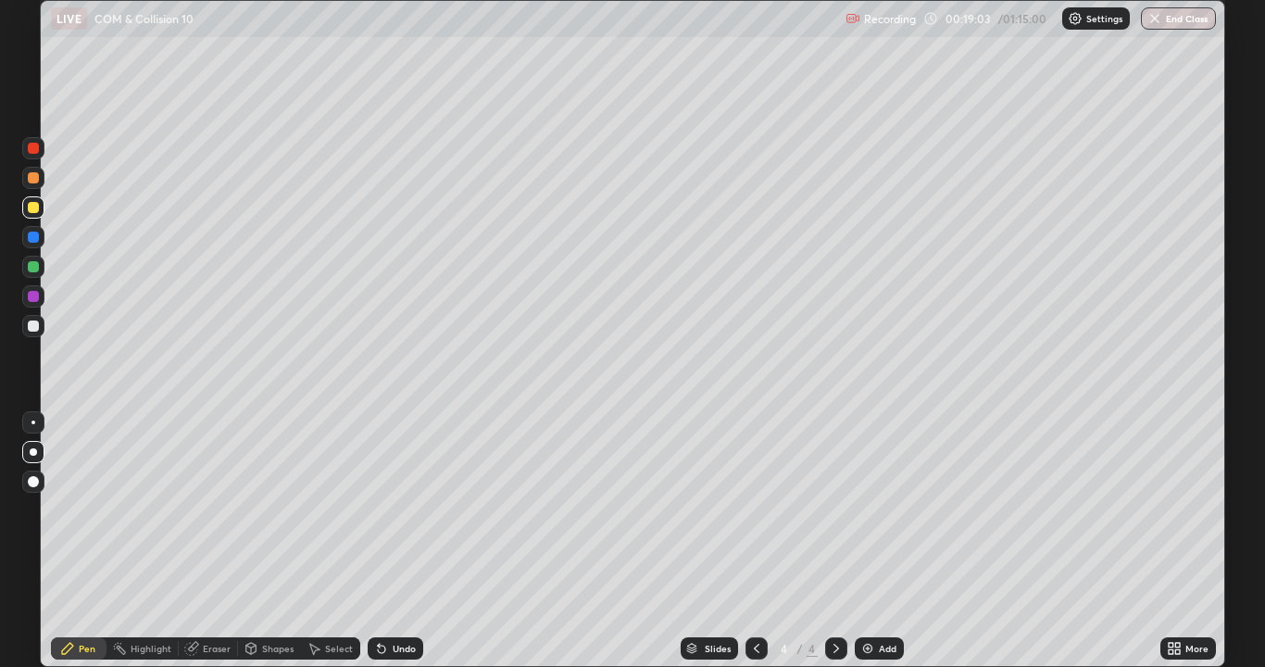
click at [30, 212] on div at bounding box center [33, 207] width 11 height 11
click at [217, 541] on div "Eraser" at bounding box center [217, 647] width 28 height 9
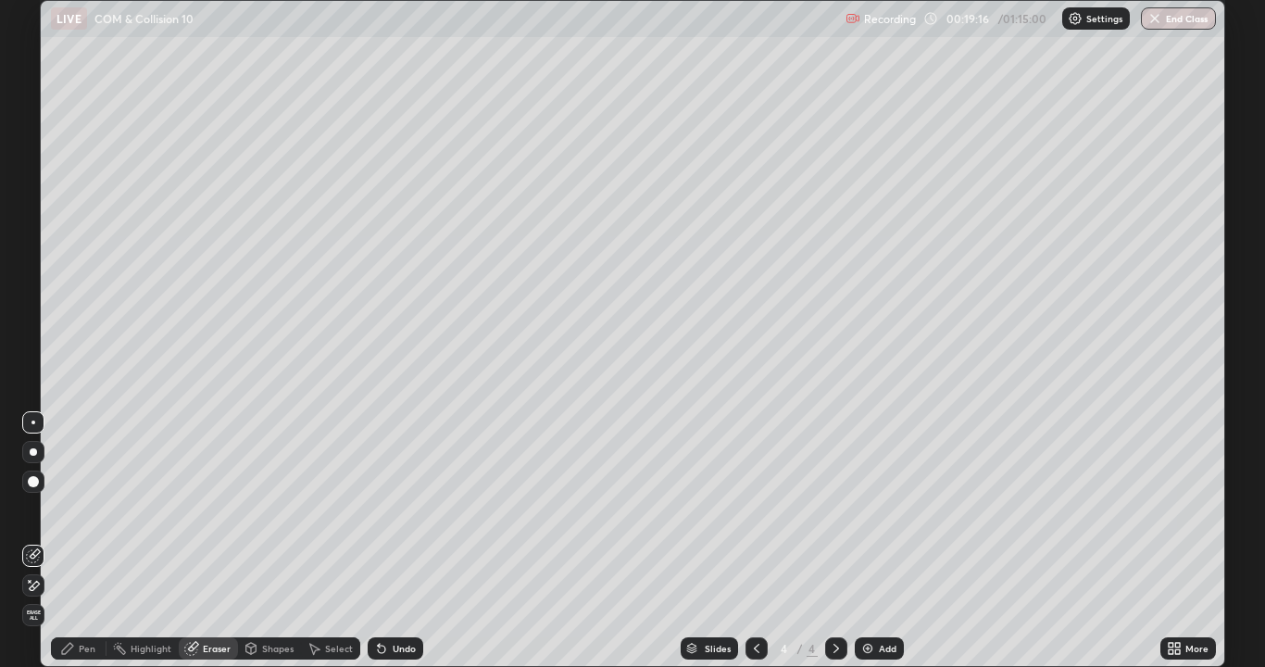
click at [76, 541] on div "Pen" at bounding box center [79, 648] width 56 height 22
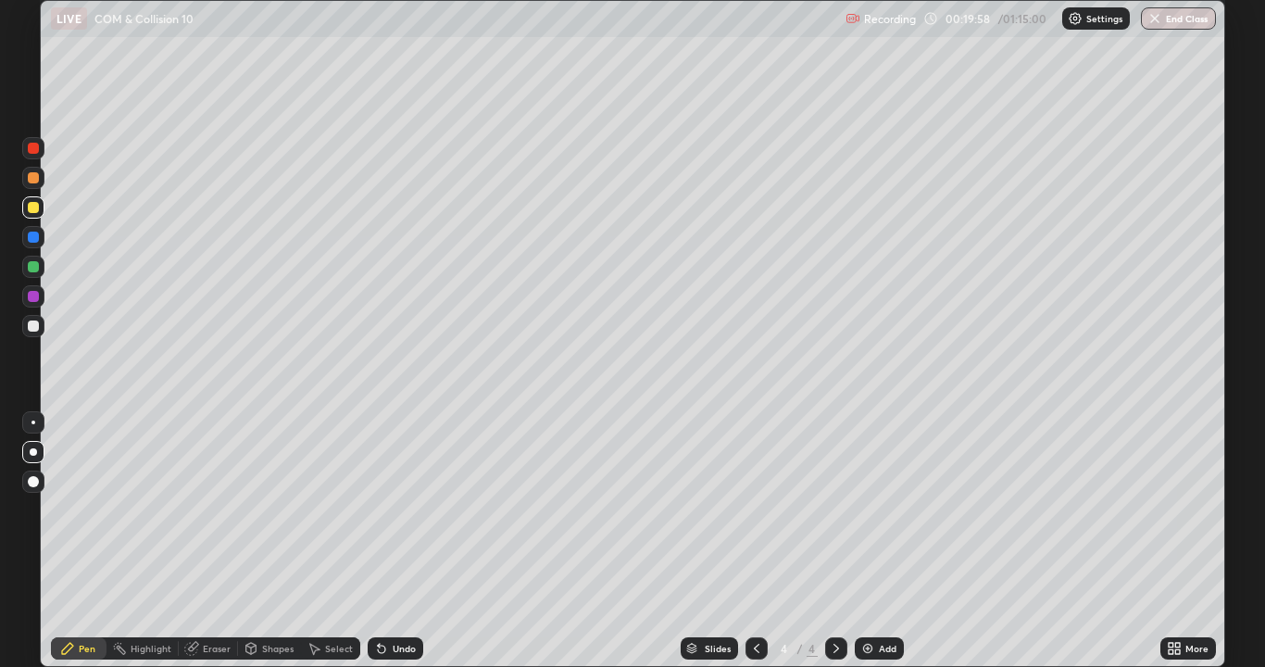
click at [26, 326] on div at bounding box center [33, 326] width 22 height 22
click at [269, 541] on div "Shapes" at bounding box center [277, 647] width 31 height 9
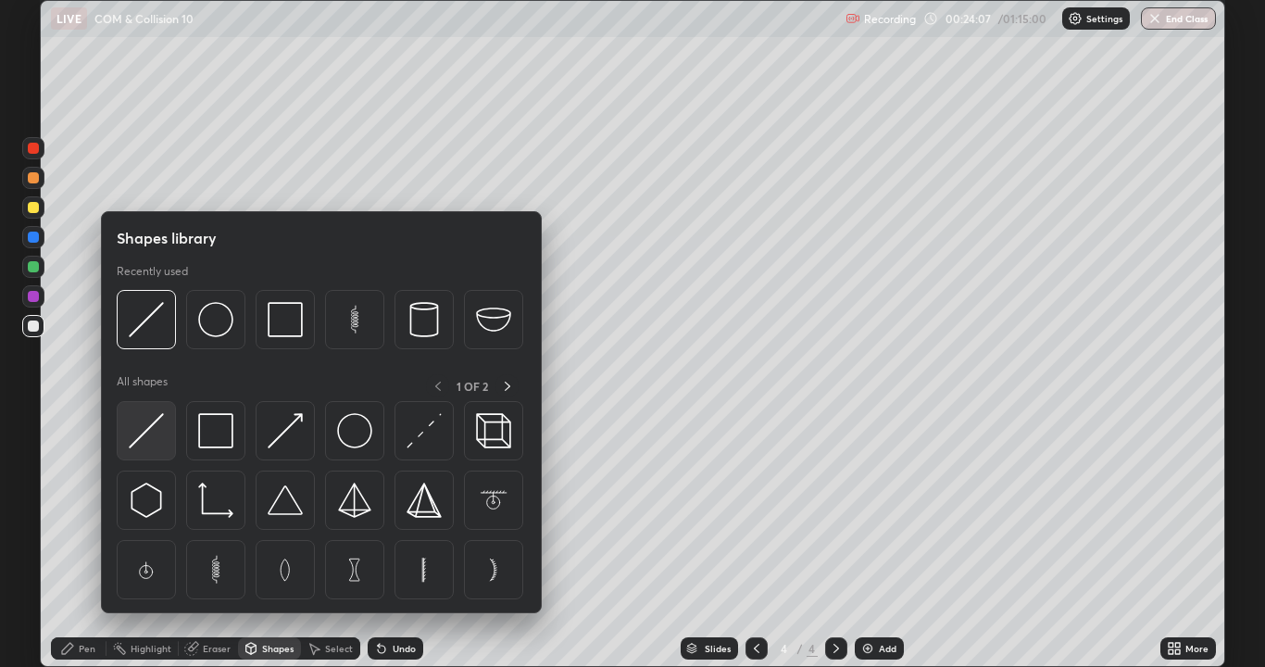
click at [145, 440] on img at bounding box center [146, 430] width 35 height 35
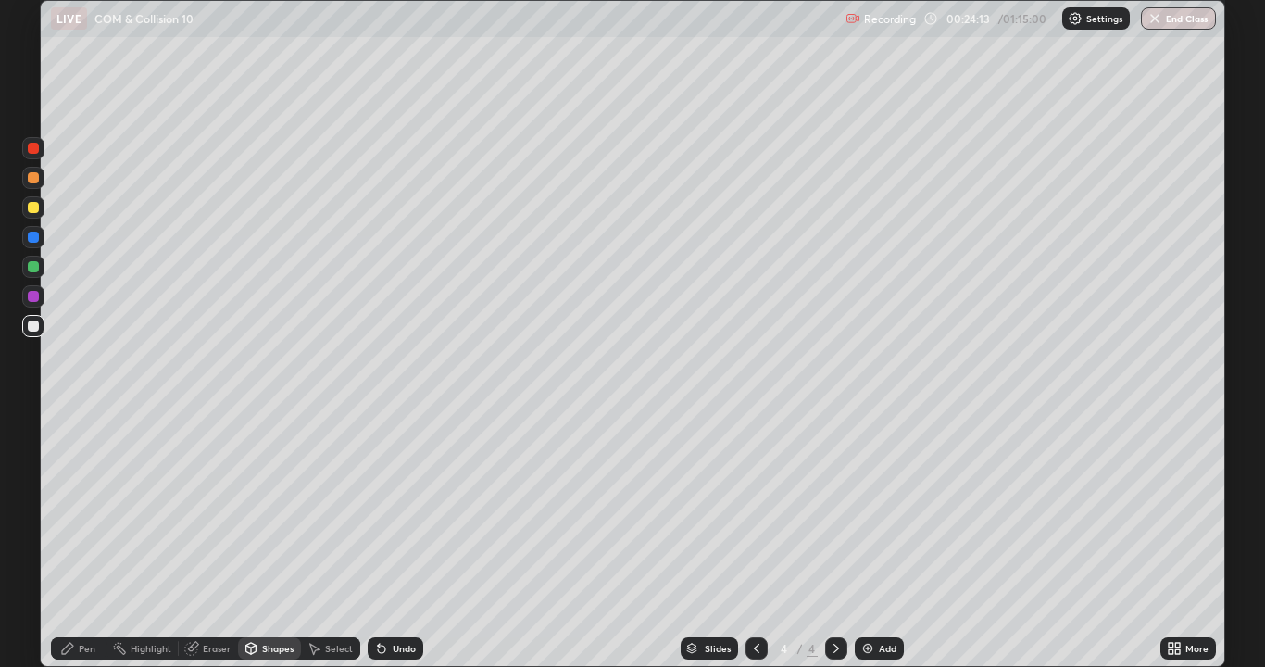
click at [73, 541] on icon at bounding box center [67, 648] width 15 height 15
click at [31, 271] on div at bounding box center [33, 266] width 11 height 11
click at [32, 332] on div at bounding box center [33, 326] width 22 height 22
click at [886, 541] on div "Add" at bounding box center [888, 647] width 18 height 9
click at [35, 449] on div at bounding box center [33, 451] width 7 height 7
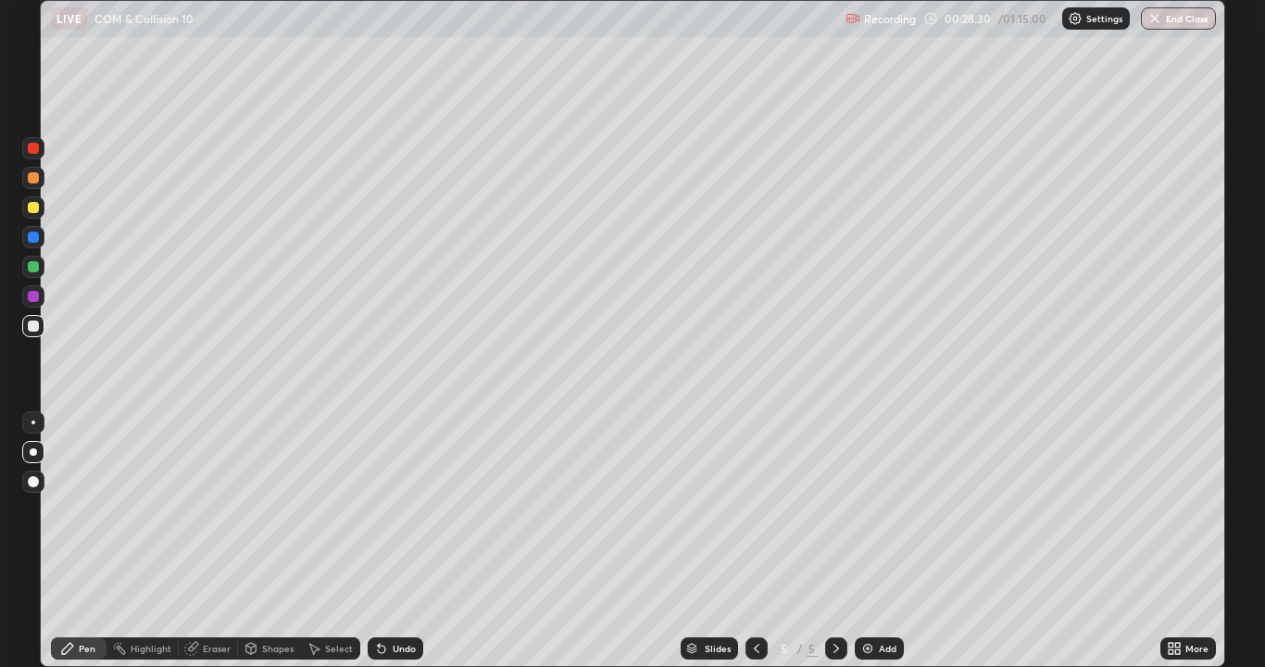
click at [34, 211] on div at bounding box center [33, 207] width 11 height 11
click at [31, 323] on div at bounding box center [33, 325] width 11 height 11
click at [33, 208] on div at bounding box center [33, 207] width 11 height 11
click at [33, 268] on div at bounding box center [33, 266] width 11 height 11
click at [37, 327] on div at bounding box center [33, 325] width 11 height 11
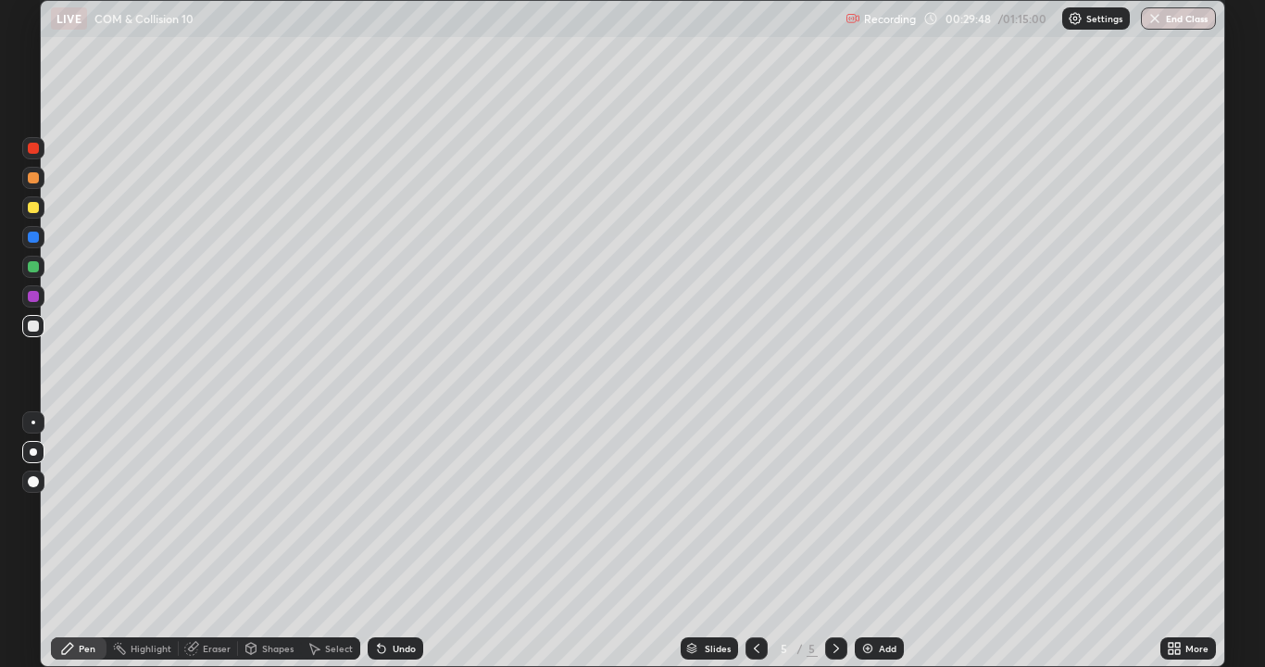
click at [33, 234] on div at bounding box center [33, 236] width 11 height 11
click at [31, 322] on div at bounding box center [33, 325] width 11 height 11
click at [30, 323] on div at bounding box center [33, 325] width 11 height 11
click at [34, 176] on div at bounding box center [33, 177] width 11 height 11
click at [29, 330] on div at bounding box center [33, 325] width 11 height 11
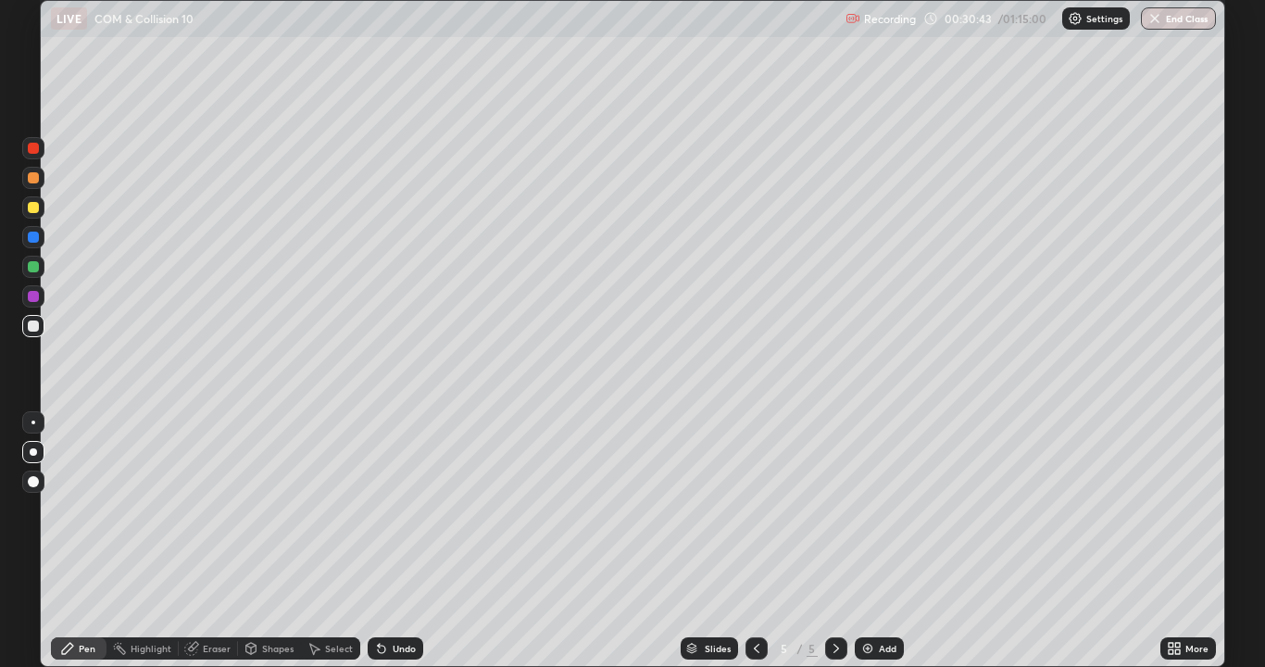
click at [33, 238] on div at bounding box center [33, 236] width 11 height 11
click at [393, 541] on div "Undo" at bounding box center [404, 647] width 23 height 9
click at [31, 325] on div at bounding box center [33, 325] width 11 height 11
click at [33, 334] on div at bounding box center [33, 326] width 22 height 22
click at [33, 239] on div at bounding box center [33, 236] width 11 height 11
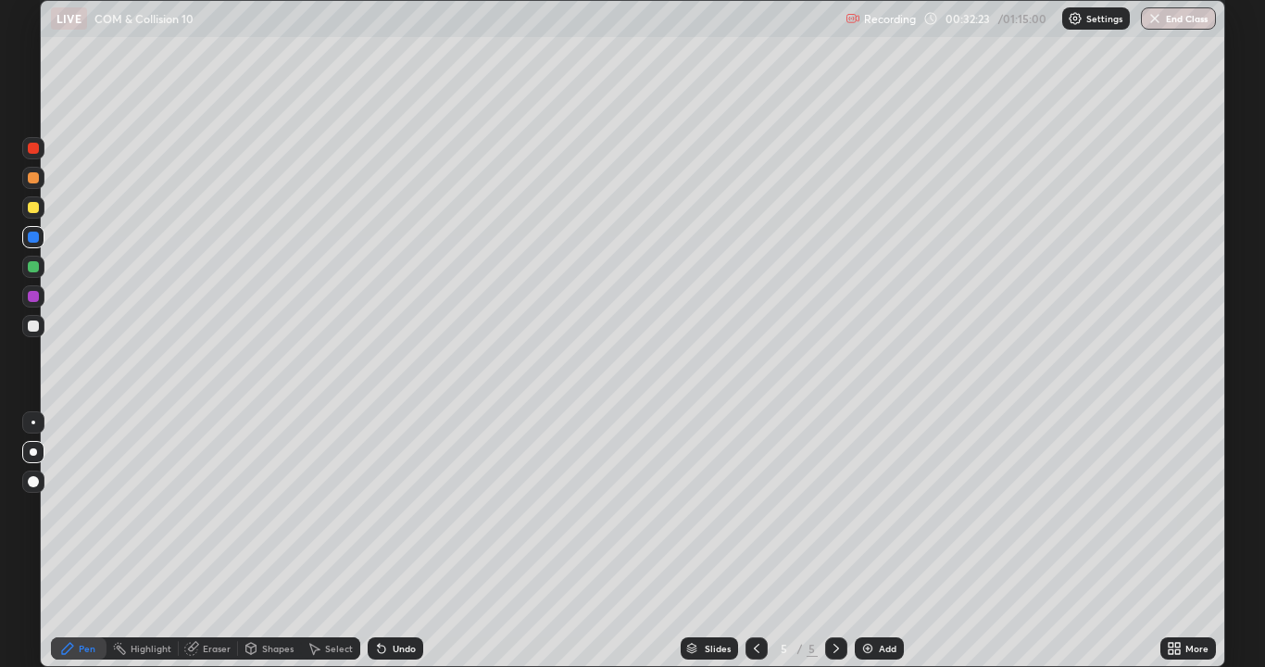
click at [32, 452] on div at bounding box center [33, 451] width 7 height 7
click at [30, 329] on div at bounding box center [33, 325] width 11 height 11
click at [211, 541] on div "Eraser" at bounding box center [217, 647] width 28 height 9
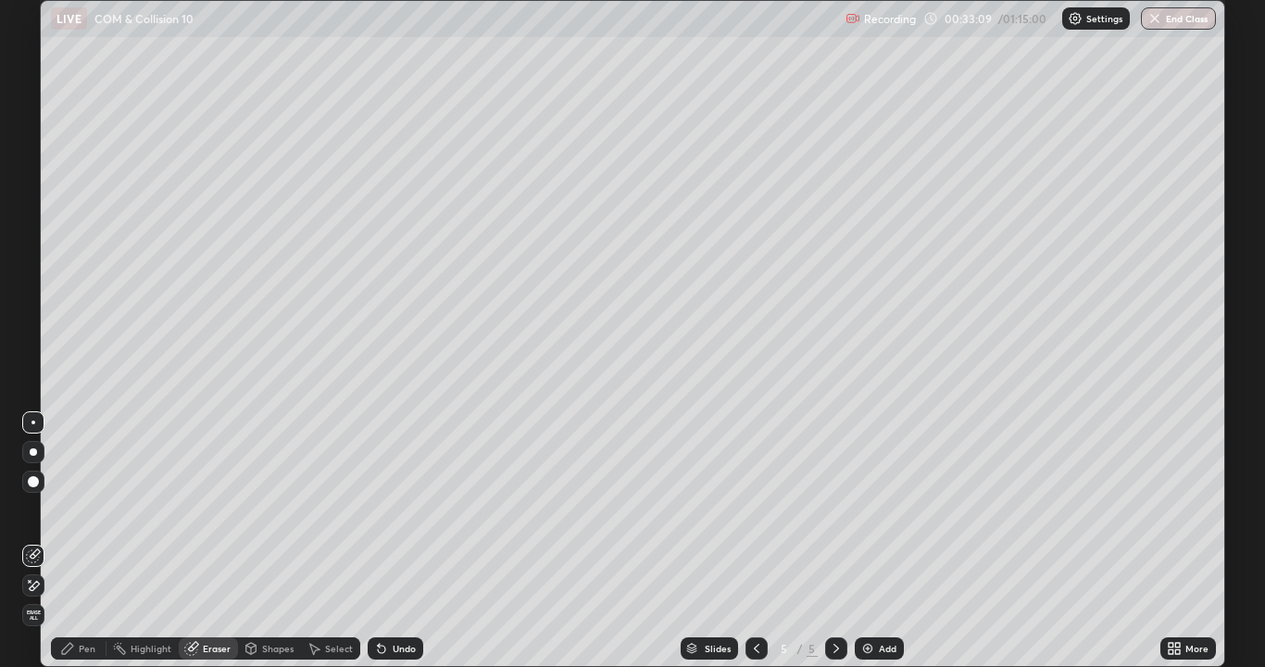
click at [34, 452] on div at bounding box center [33, 451] width 7 height 7
click at [74, 541] on icon at bounding box center [67, 648] width 15 height 15
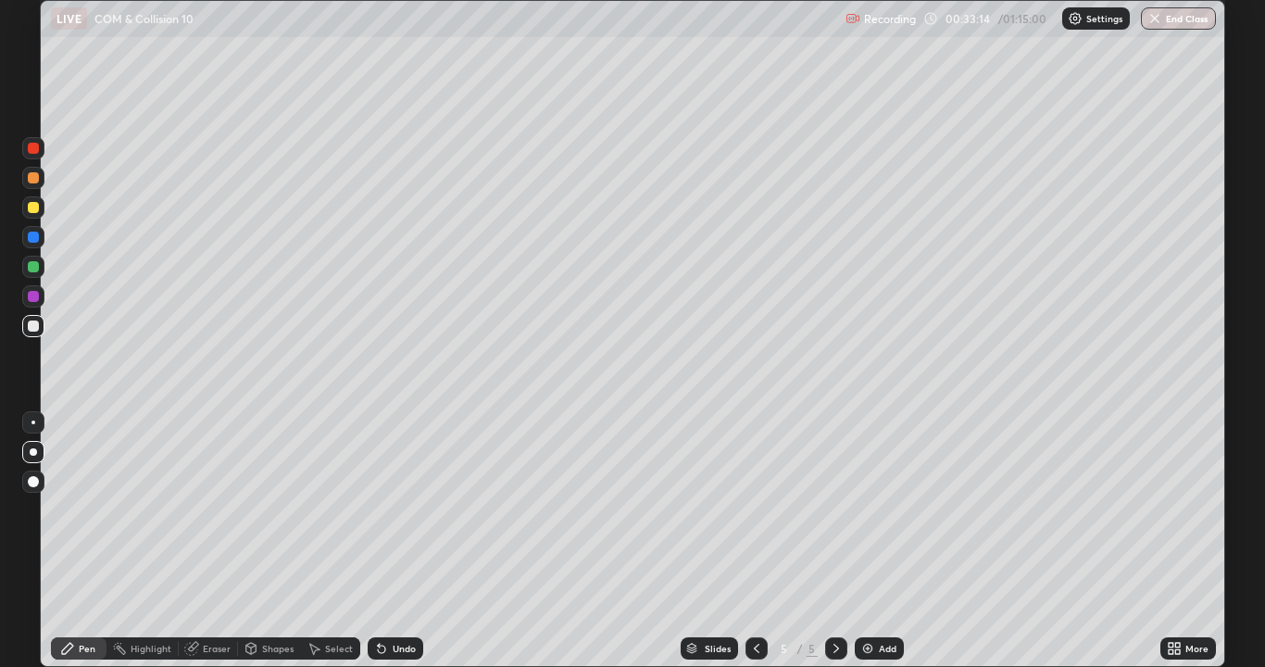
click at [41, 268] on div at bounding box center [33, 267] width 22 height 22
click at [755, 541] on icon at bounding box center [757, 647] width 6 height 9
click at [834, 541] on icon at bounding box center [836, 648] width 15 height 15
click at [871, 541] on img at bounding box center [867, 648] width 15 height 15
click at [33, 326] on div at bounding box center [33, 325] width 11 height 11
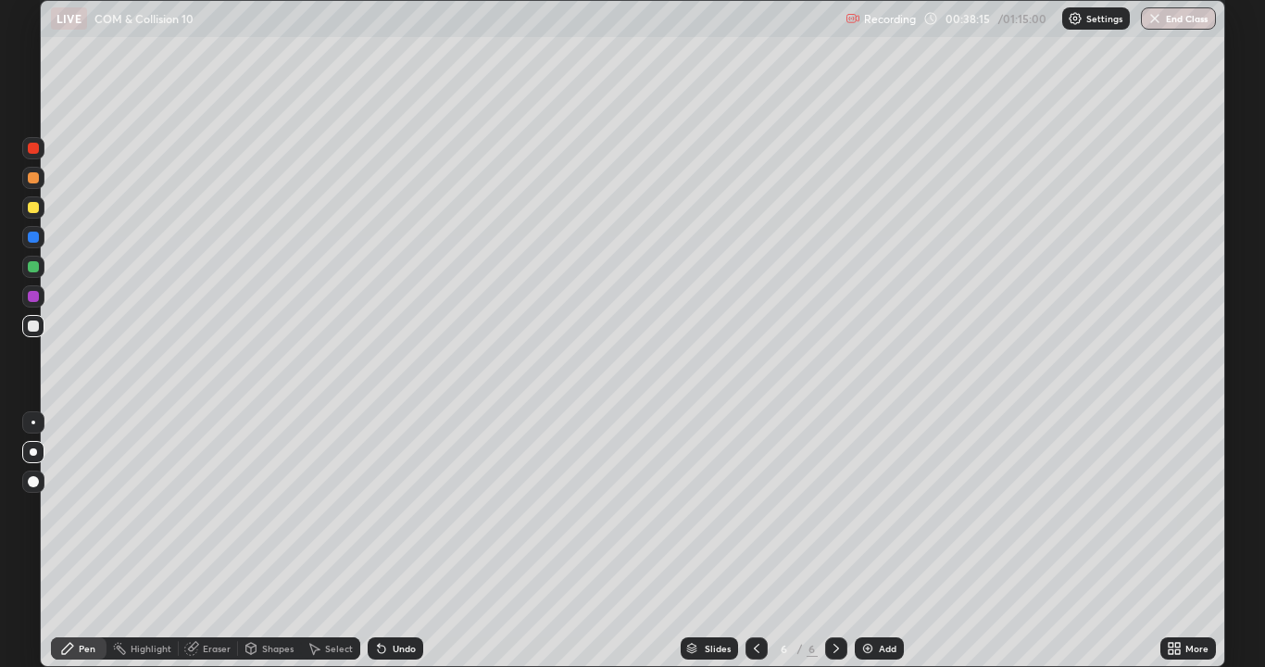
click at [262, 541] on div "Shapes" at bounding box center [269, 648] width 63 height 22
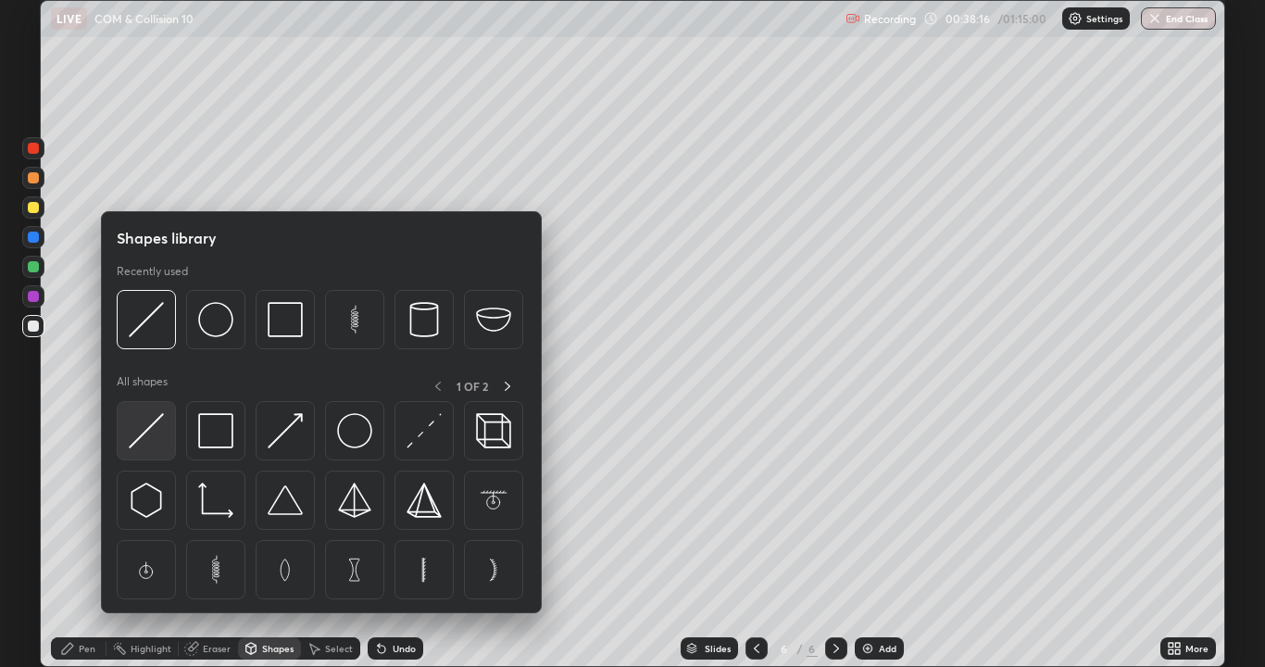
click at [142, 435] on img at bounding box center [146, 430] width 35 height 35
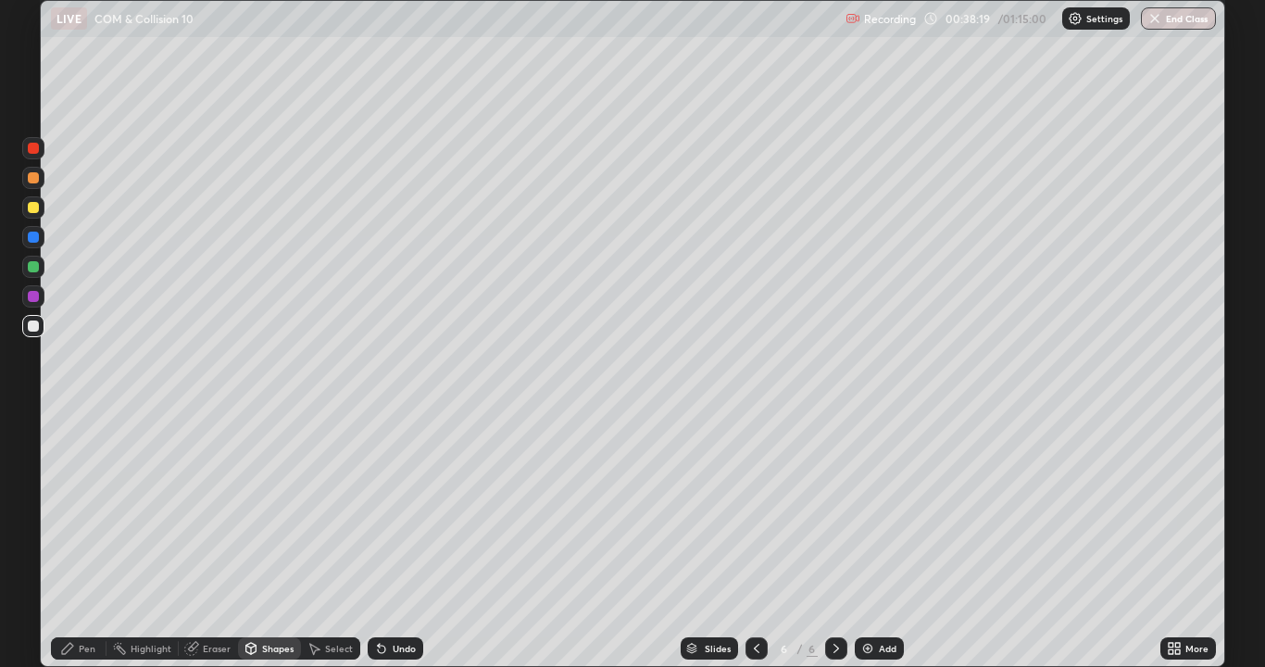
click at [34, 269] on div at bounding box center [33, 266] width 11 height 11
click at [78, 541] on div "Pen" at bounding box center [79, 648] width 56 height 22
click at [403, 541] on div "Undo" at bounding box center [404, 647] width 23 height 9
click at [393, 541] on div "Undo" at bounding box center [404, 647] width 23 height 9
click at [34, 323] on div at bounding box center [33, 325] width 11 height 11
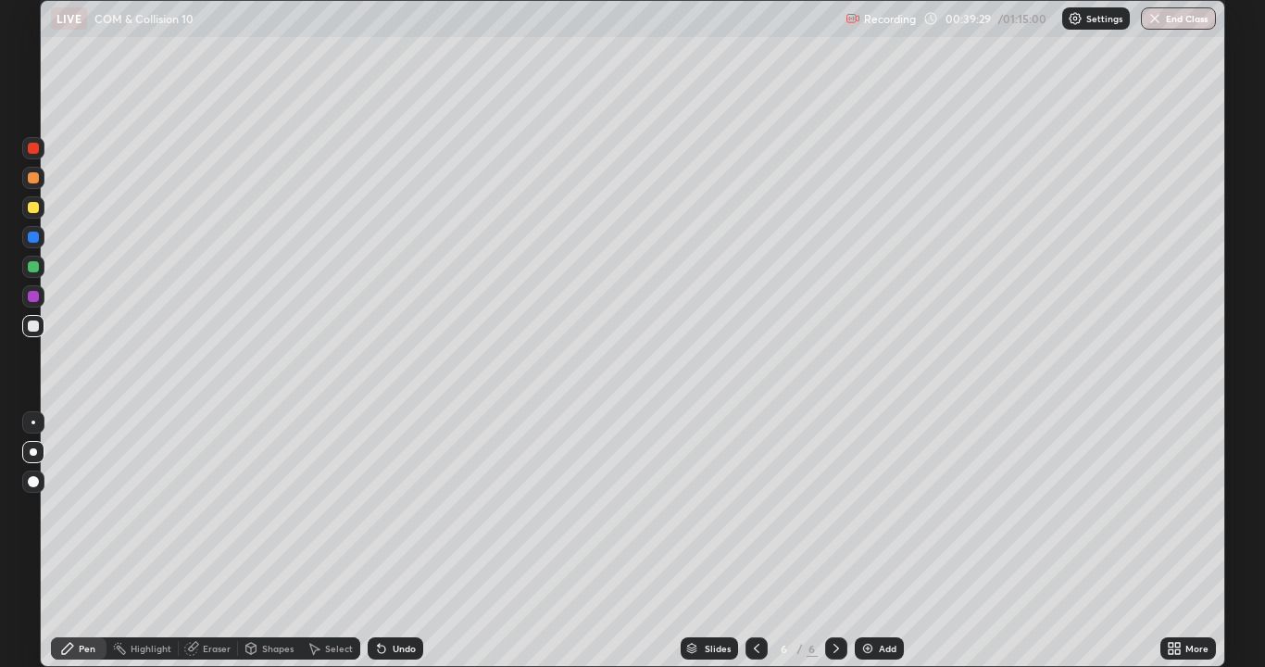
click at [31, 207] on div at bounding box center [33, 207] width 11 height 11
click at [31, 329] on div at bounding box center [33, 325] width 11 height 11
click at [596, 541] on div "Slides 6 / 6 Add" at bounding box center [791, 648] width 737 height 37
click at [35, 237] on div at bounding box center [33, 236] width 11 height 11
click at [29, 320] on div at bounding box center [33, 326] width 22 height 22
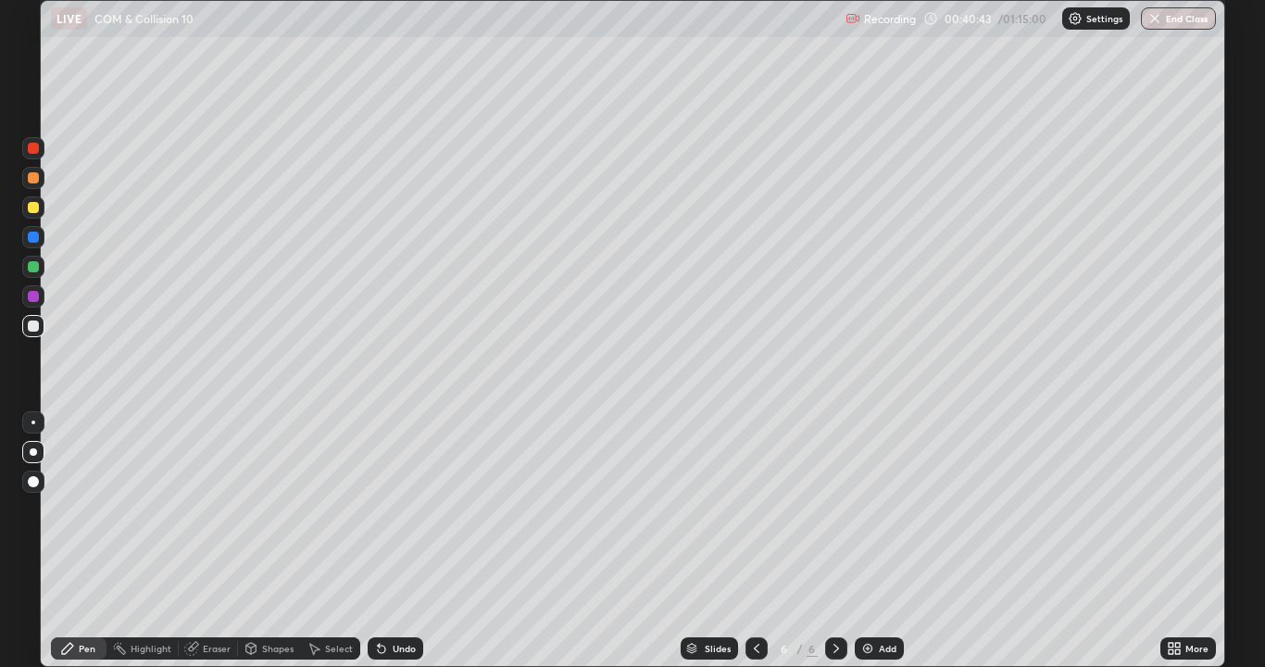
click at [36, 207] on div at bounding box center [33, 207] width 11 height 11
click at [870, 541] on img at bounding box center [867, 648] width 15 height 15
click at [33, 328] on div at bounding box center [33, 325] width 11 height 11
click at [755, 541] on icon at bounding box center [756, 648] width 15 height 15
click at [832, 541] on icon at bounding box center [836, 648] width 15 height 15
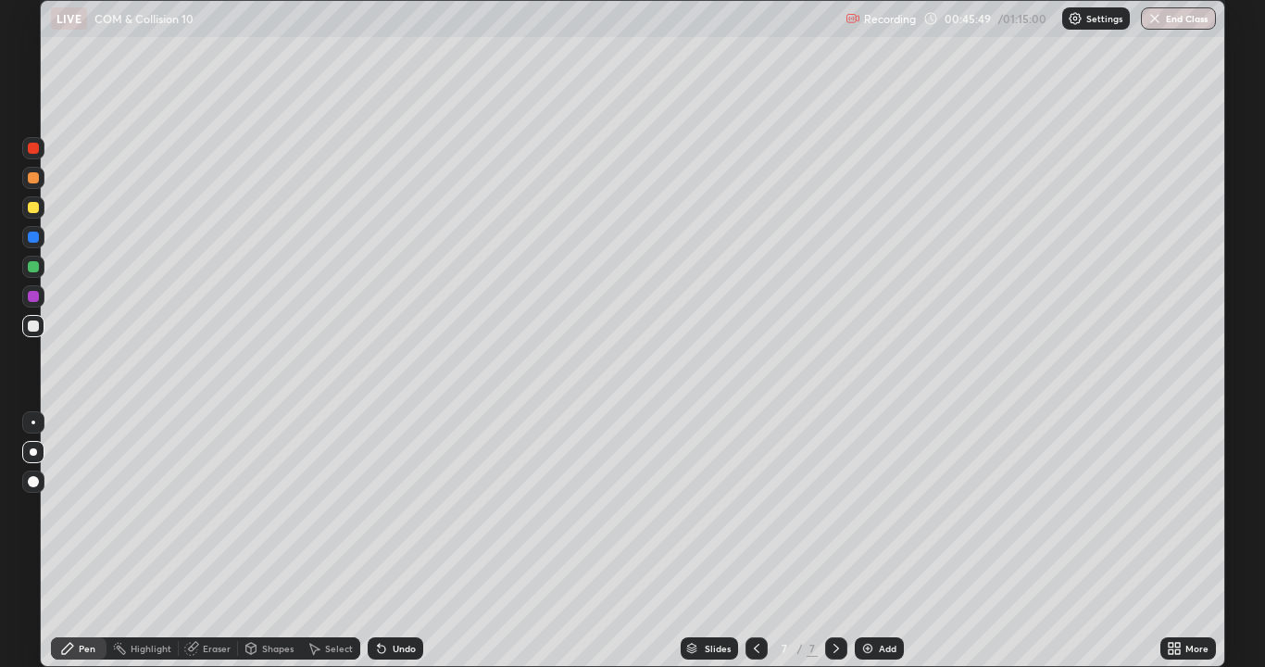
click at [755, 541] on icon at bounding box center [756, 648] width 15 height 15
click at [833, 541] on icon at bounding box center [836, 647] width 6 height 9
click at [755, 541] on icon at bounding box center [756, 648] width 15 height 15
click at [834, 541] on icon at bounding box center [836, 648] width 15 height 15
click at [755, 541] on icon at bounding box center [756, 648] width 15 height 15
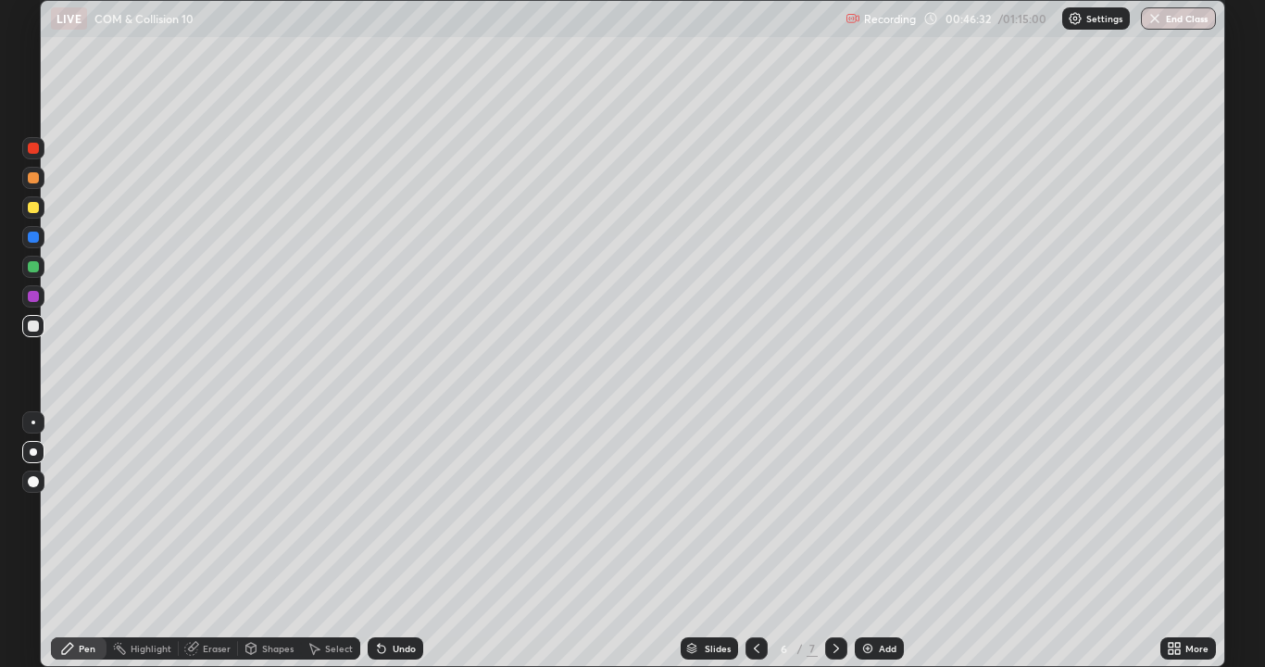
click at [755, 541] on icon at bounding box center [756, 648] width 15 height 15
click at [834, 541] on icon at bounding box center [836, 648] width 15 height 15
click at [832, 541] on icon at bounding box center [836, 648] width 15 height 15
click at [745, 541] on div at bounding box center [756, 648] width 22 height 22
click at [834, 541] on icon at bounding box center [836, 648] width 15 height 15
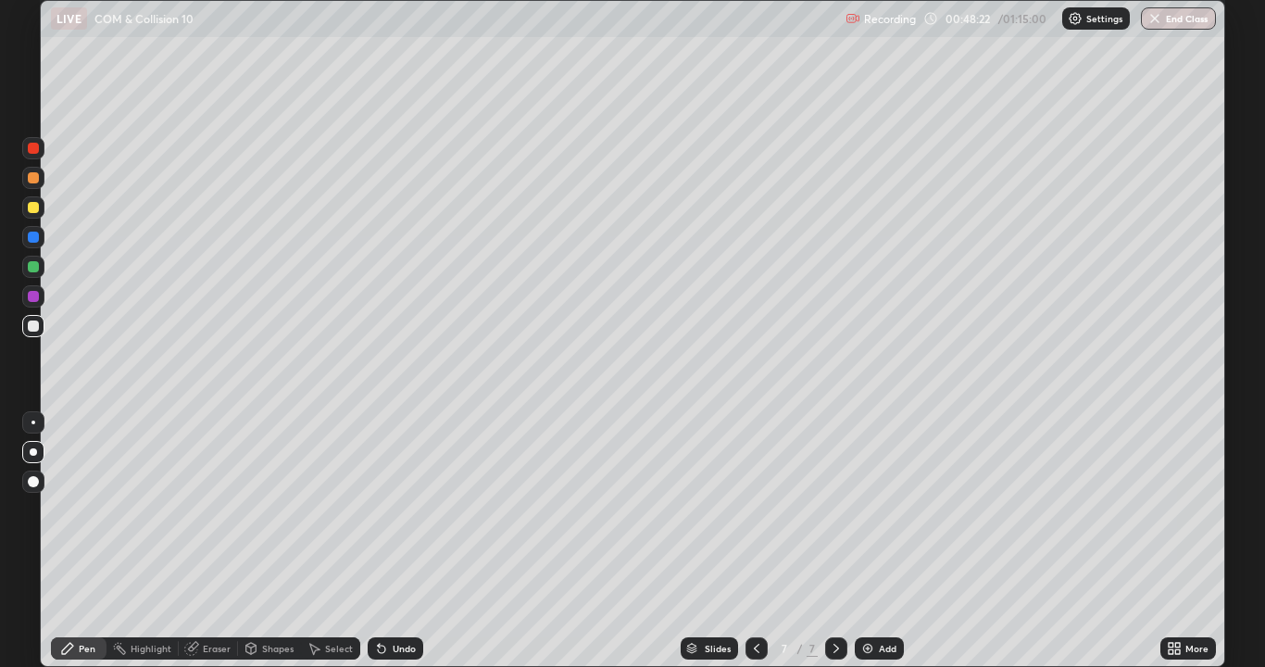
click at [207, 541] on div "Eraser" at bounding box center [208, 648] width 59 height 22
click at [209, 541] on div "Eraser" at bounding box center [217, 647] width 28 height 9
click at [72, 541] on icon at bounding box center [67, 647] width 11 height 11
click at [37, 241] on div at bounding box center [33, 236] width 11 height 11
click at [27, 332] on div at bounding box center [33, 326] width 22 height 22
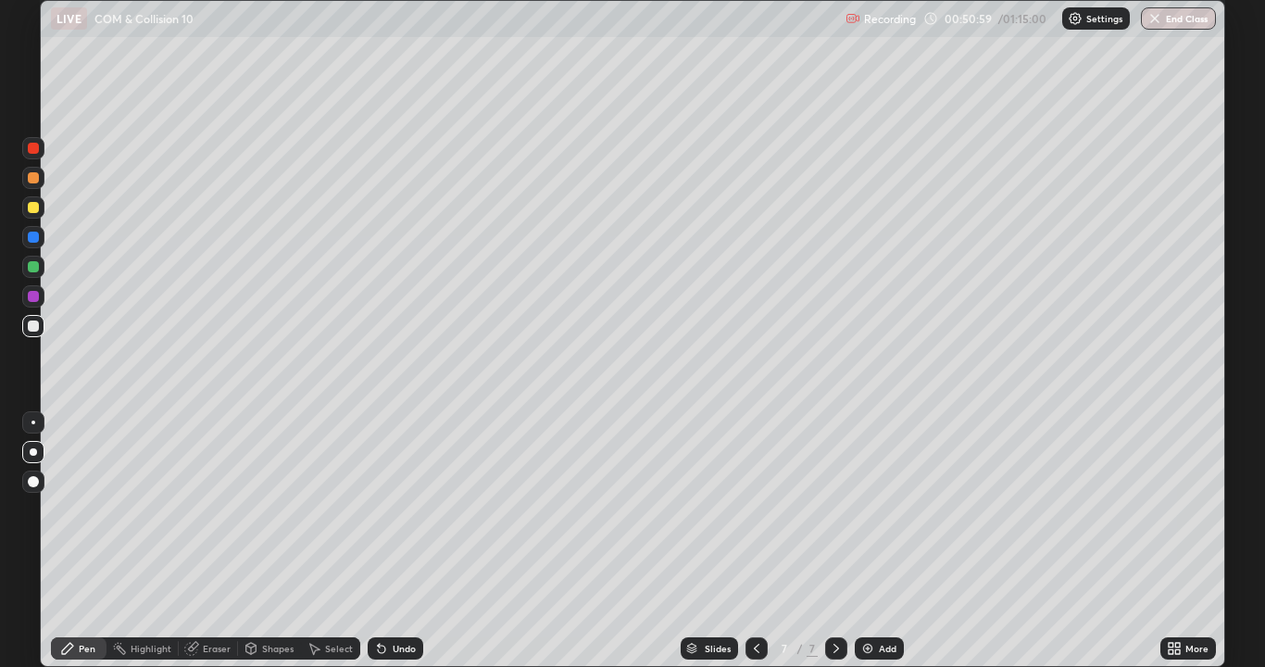
click at [36, 209] on div at bounding box center [33, 207] width 11 height 11
click at [32, 327] on div at bounding box center [33, 325] width 11 height 11
click at [379, 541] on icon at bounding box center [381, 648] width 7 height 7
click at [381, 541] on icon at bounding box center [381, 648] width 7 height 7
click at [34, 206] on div at bounding box center [33, 207] width 11 height 11
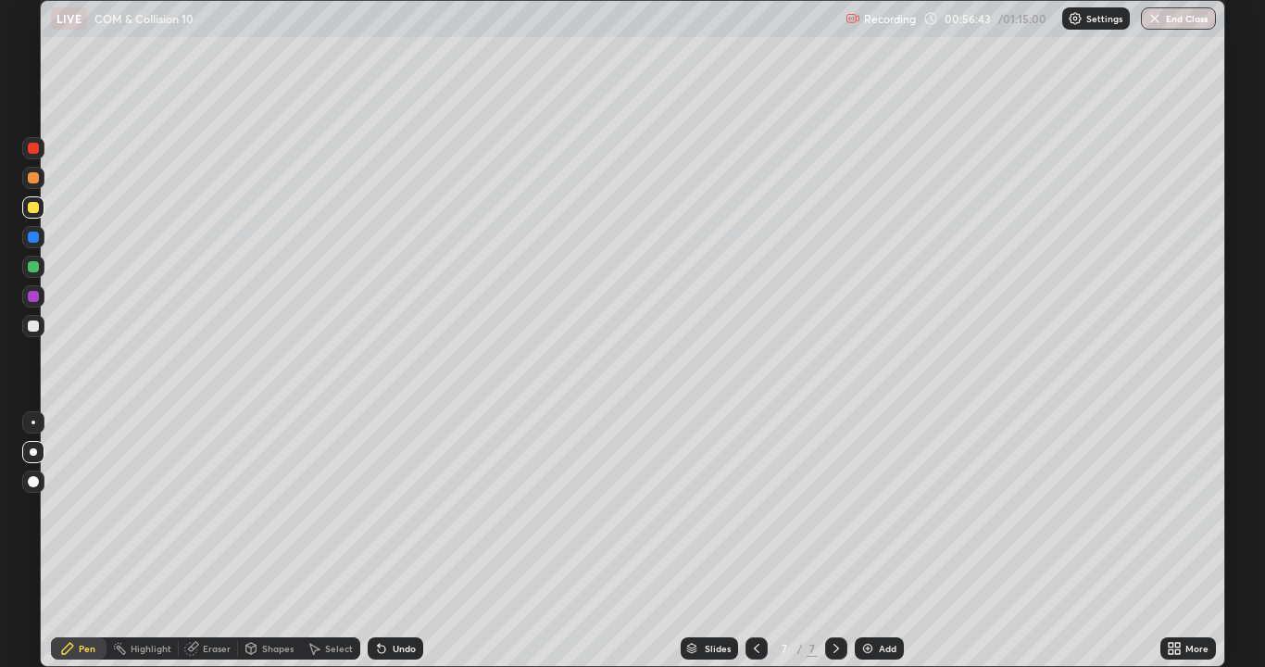
click at [881, 541] on div "Add" at bounding box center [878, 648] width 49 height 22
click at [28, 328] on div at bounding box center [33, 325] width 11 height 11
click at [32, 333] on div at bounding box center [33, 326] width 22 height 22
click at [31, 267] on div at bounding box center [33, 266] width 11 height 11
click at [31, 327] on div at bounding box center [33, 325] width 11 height 11
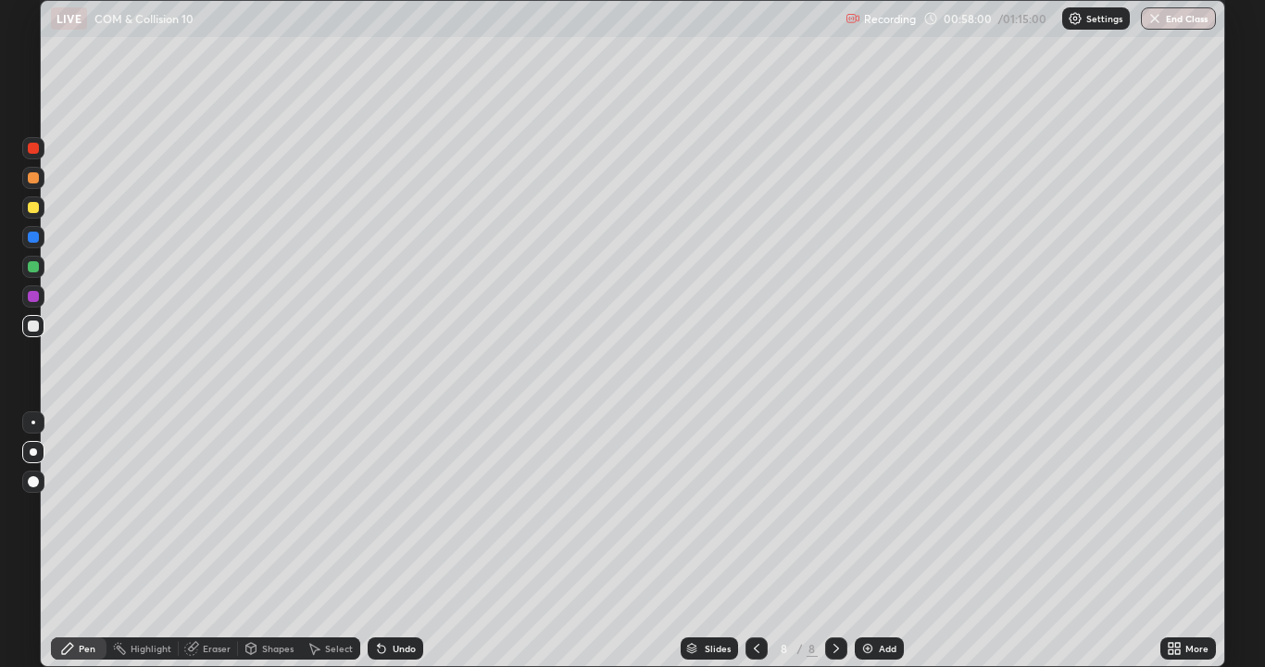
click at [31, 268] on div at bounding box center [33, 266] width 11 height 11
click at [207, 541] on div "Eraser" at bounding box center [217, 647] width 28 height 9
click at [81, 541] on div "Pen" at bounding box center [87, 647] width 17 height 9
click at [33, 271] on div at bounding box center [33, 266] width 11 height 11
click at [33, 324] on div at bounding box center [33, 325] width 11 height 11
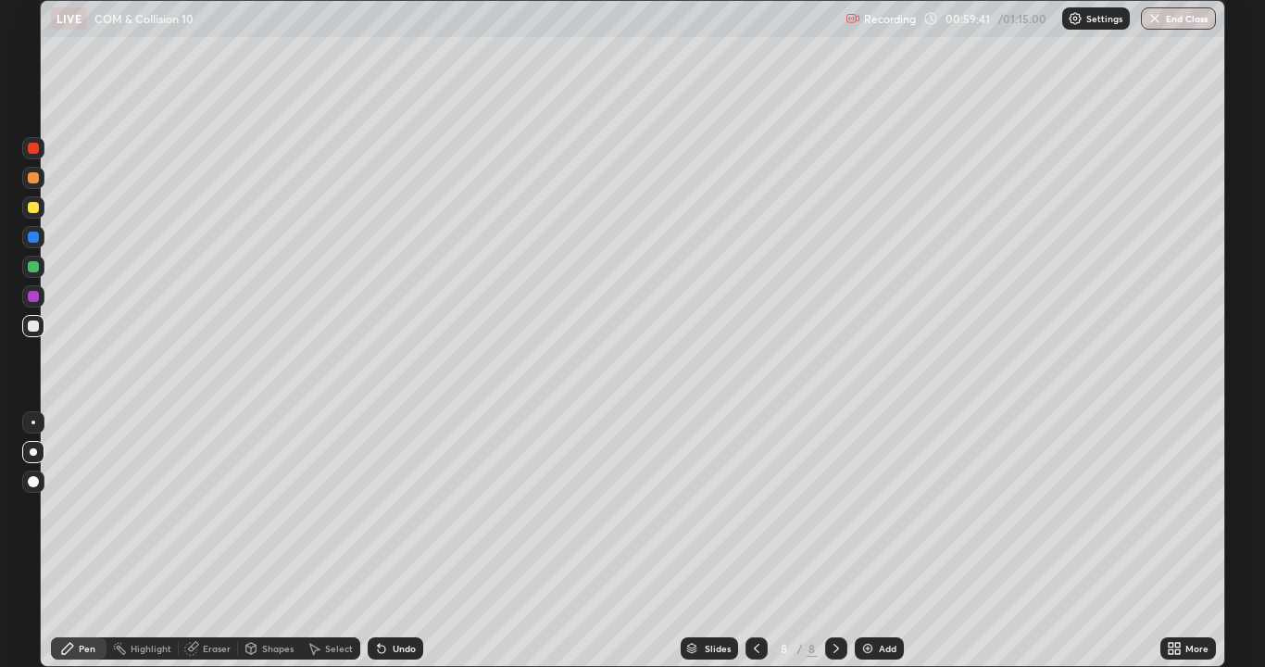
click at [0, 486] on div "Setting up your live class" at bounding box center [632, 333] width 1265 height 667
click at [33, 208] on div at bounding box center [33, 207] width 11 height 11
click at [401, 541] on div "Undo" at bounding box center [404, 647] width 23 height 9
click at [396, 541] on div "Undo" at bounding box center [396, 648] width 56 height 22
click at [380, 541] on div "Undo" at bounding box center [396, 648] width 56 height 22
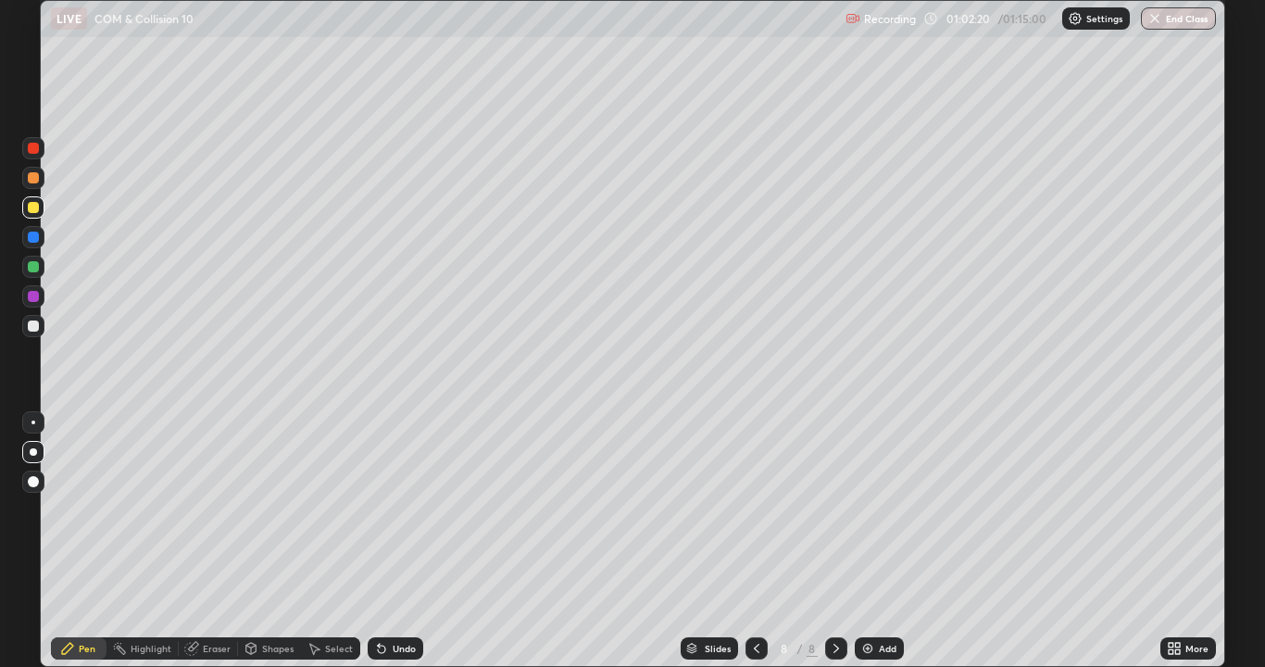
click at [379, 541] on icon at bounding box center [381, 648] width 7 height 7
click at [380, 541] on icon at bounding box center [381, 648] width 7 height 7
click at [37, 275] on div at bounding box center [33, 267] width 22 height 22
click at [32, 180] on div at bounding box center [33, 177] width 11 height 11
click at [880, 541] on div "Add" at bounding box center [878, 648] width 49 height 22
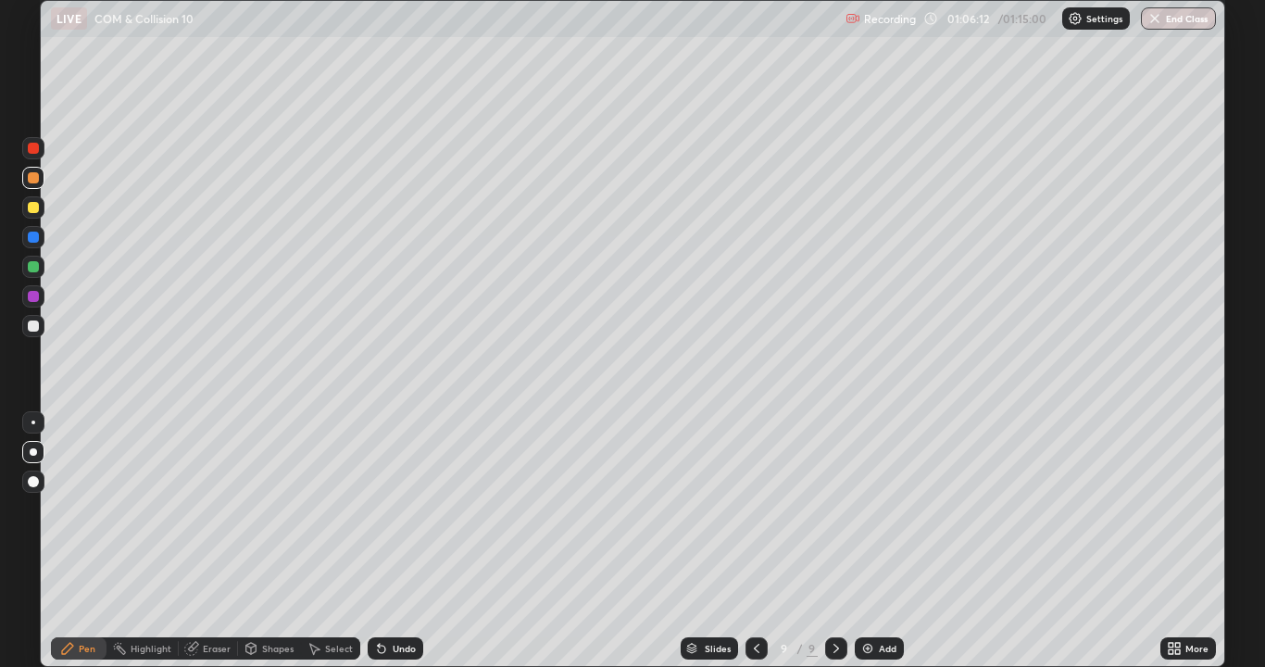
click at [749, 541] on icon at bounding box center [756, 648] width 15 height 15
click at [876, 541] on div "Add" at bounding box center [878, 648] width 49 height 22
click at [31, 326] on div at bounding box center [33, 325] width 11 height 11
click at [32, 212] on div at bounding box center [33, 207] width 11 height 11
click at [393, 541] on div "Undo" at bounding box center [404, 647] width 23 height 9
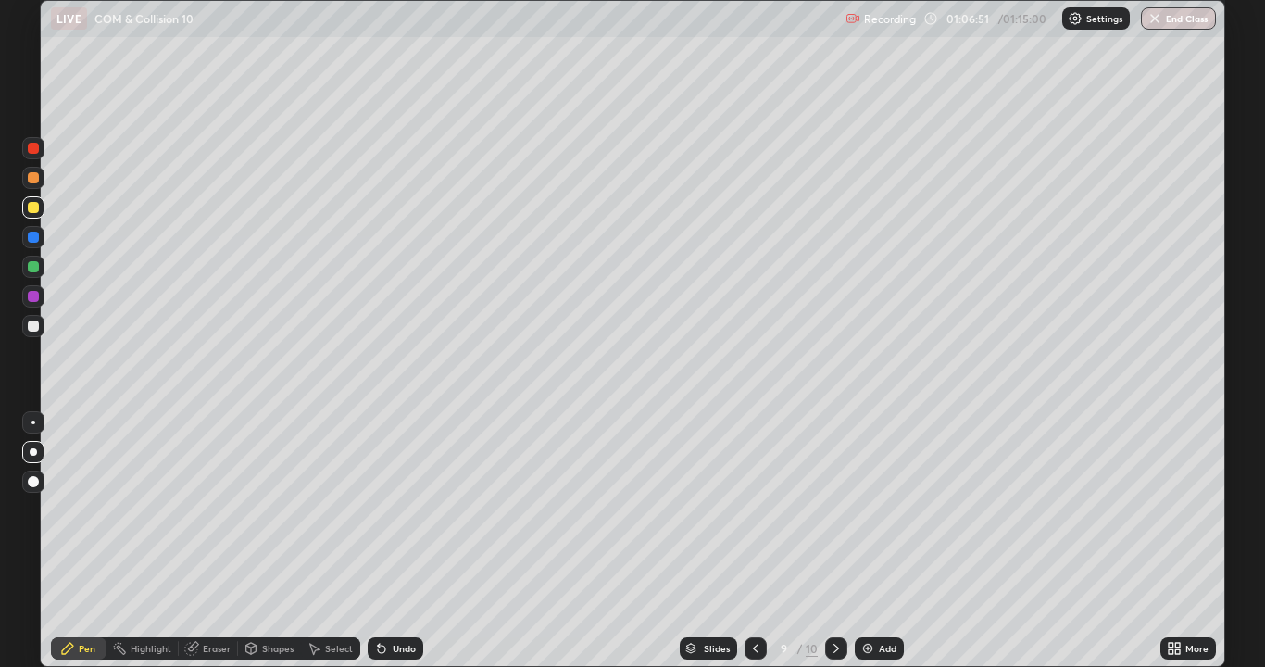
click at [389, 541] on div "Undo" at bounding box center [396, 648] width 56 height 22
click at [376, 541] on div "Undo" at bounding box center [396, 648] width 56 height 22
click at [377, 541] on icon at bounding box center [381, 648] width 15 height 15
click at [1174, 11] on button "End Class" at bounding box center [1178, 18] width 73 height 22
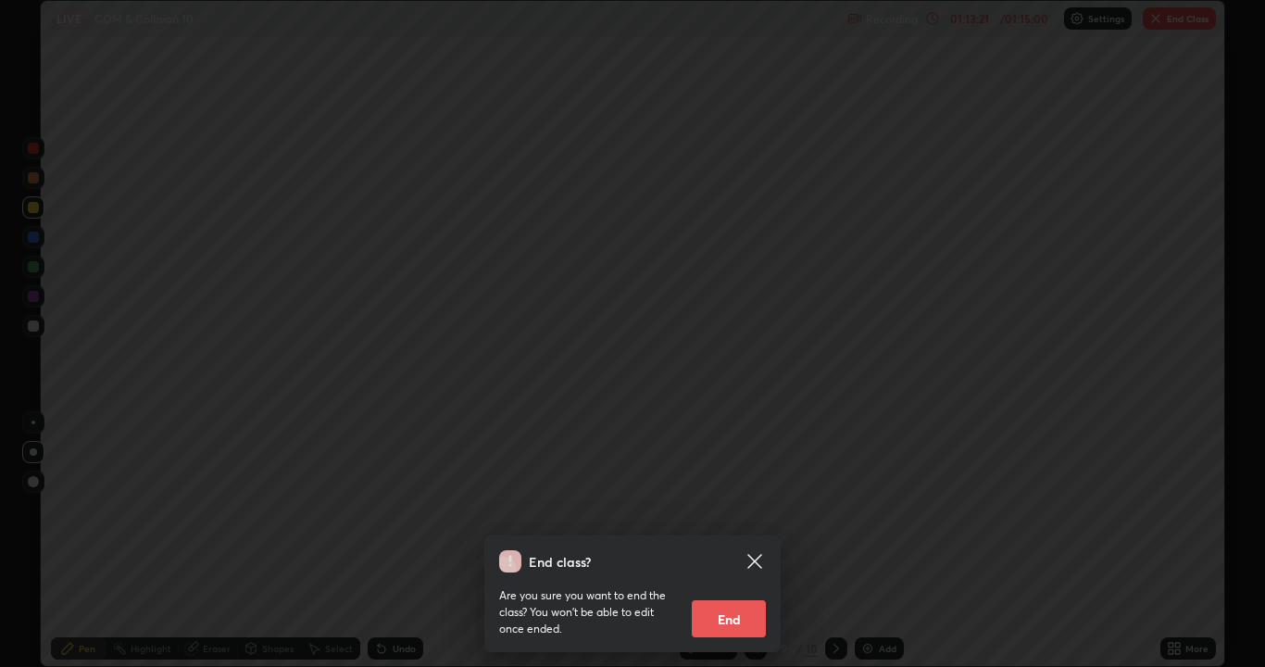
click at [726, 541] on button "End" at bounding box center [729, 618] width 74 height 37
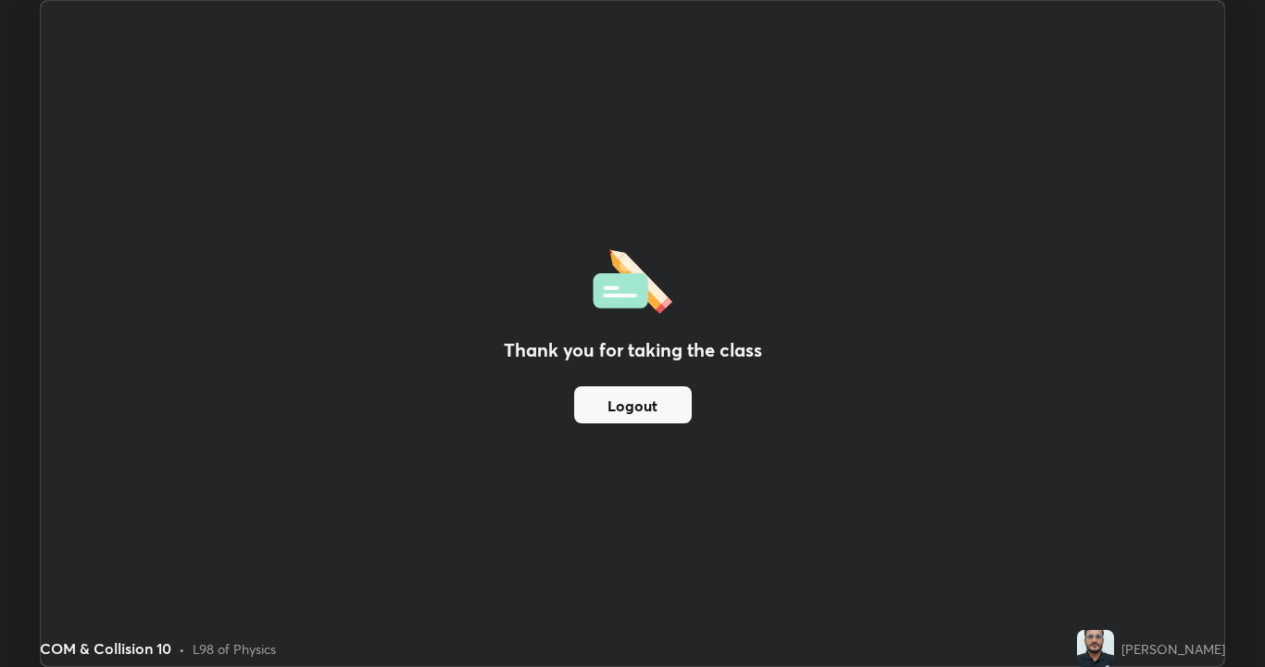
click at [622, 396] on button "Logout" at bounding box center [633, 404] width 118 height 37
click at [620, 392] on button "Logout" at bounding box center [633, 404] width 118 height 37
click at [571, 441] on div "Thank you for taking the class Logout" at bounding box center [632, 333] width 1183 height 665
click at [617, 395] on button "Logout" at bounding box center [633, 404] width 118 height 37
click at [643, 401] on button "Logout" at bounding box center [633, 404] width 118 height 37
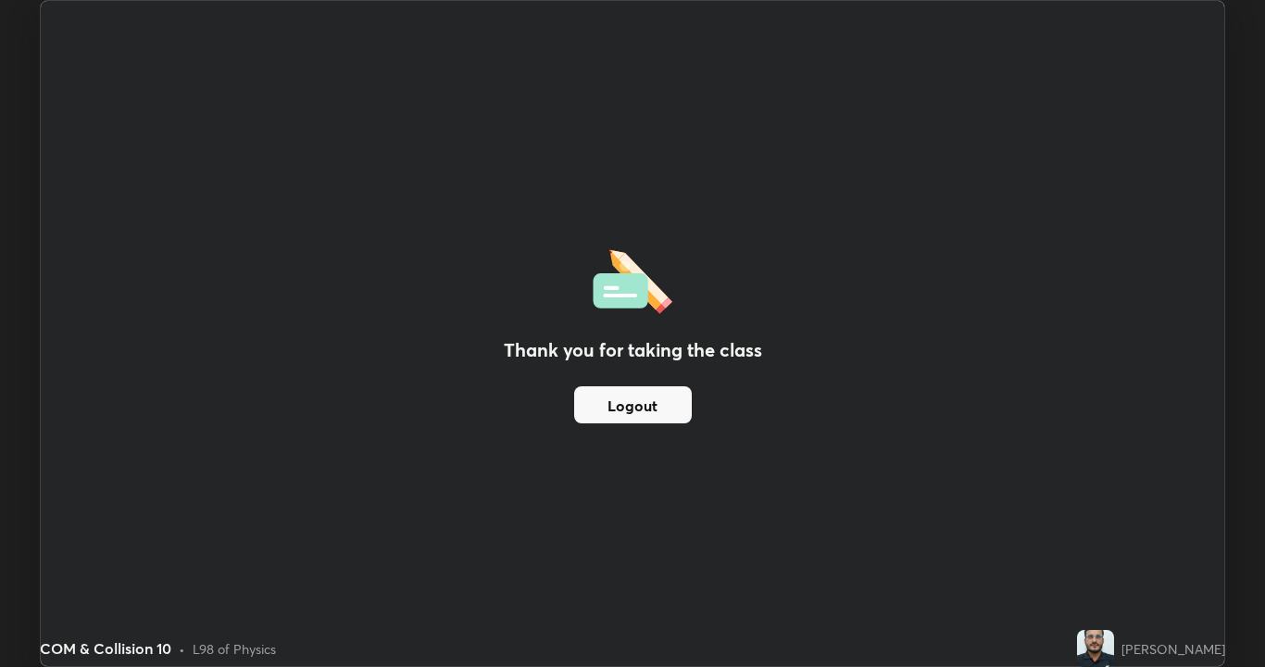
click at [602, 409] on button "Logout" at bounding box center [633, 404] width 118 height 37
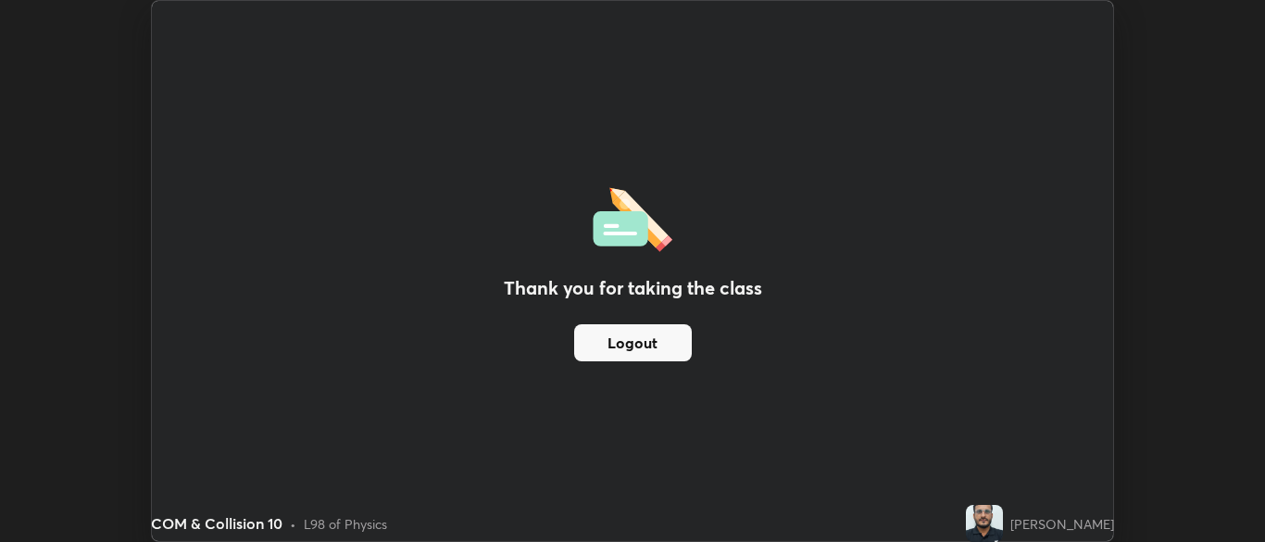
scroll to position [92036, 91313]
